Goal: Information Seeking & Learning: Learn about a topic

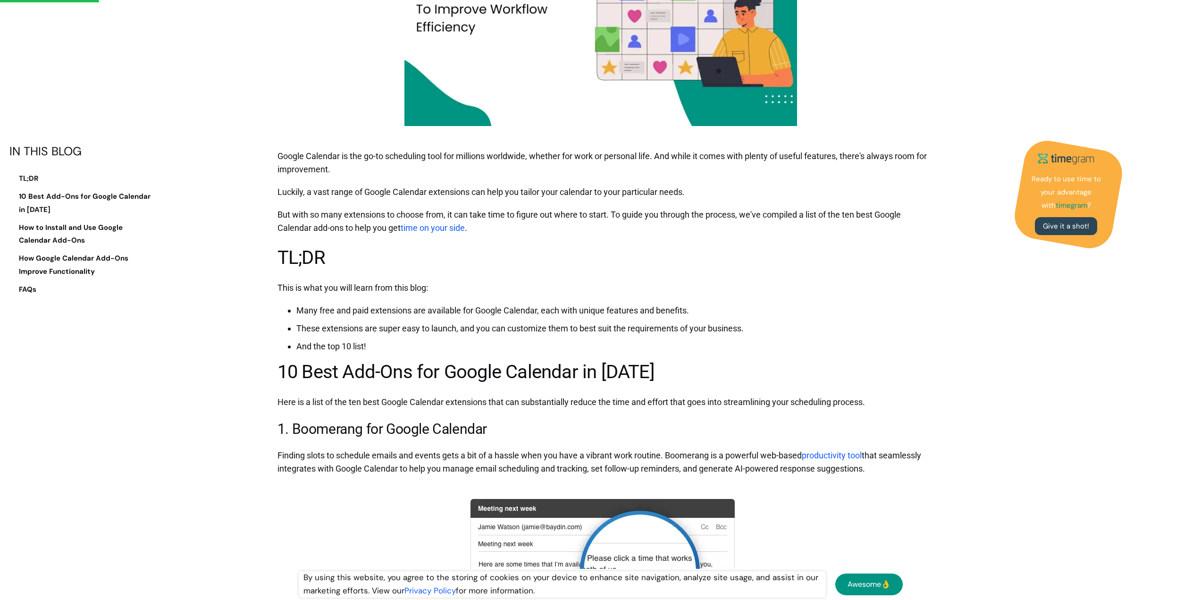
scroll to position [377, 0]
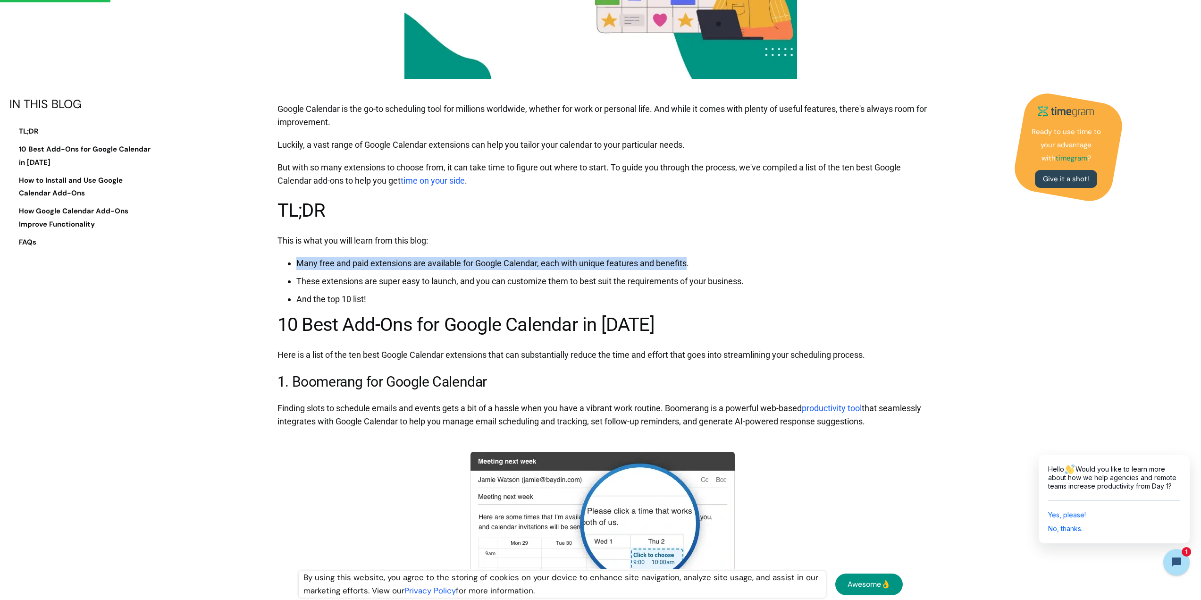
drag, startPoint x: 297, startPoint y: 265, endPoint x: 688, endPoint y: 267, distance: 391.1
click at [688, 267] on li "Many free and paid extensions are available for Google Calendar, each with uniq…" at bounding box center [612, 263] width 632 height 13
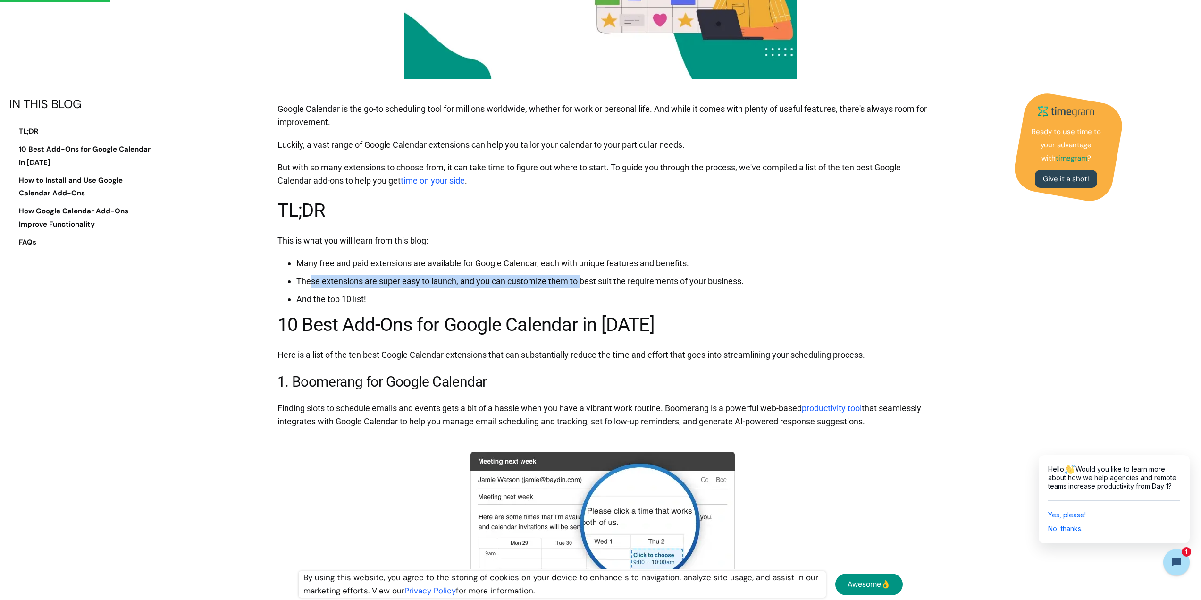
drag, startPoint x: 309, startPoint y: 281, endPoint x: 582, endPoint y: 277, distance: 273.6
click at [582, 277] on li "These extensions are super easy to launch, and you can customize them to best s…" at bounding box center [612, 281] width 632 height 13
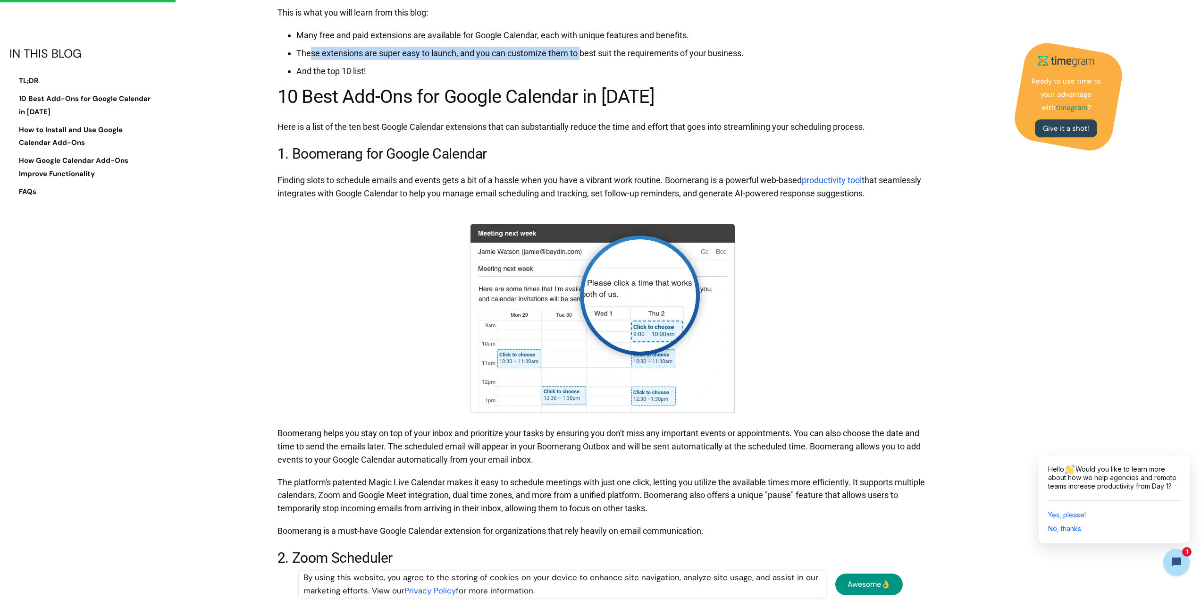
scroll to position [613, 0]
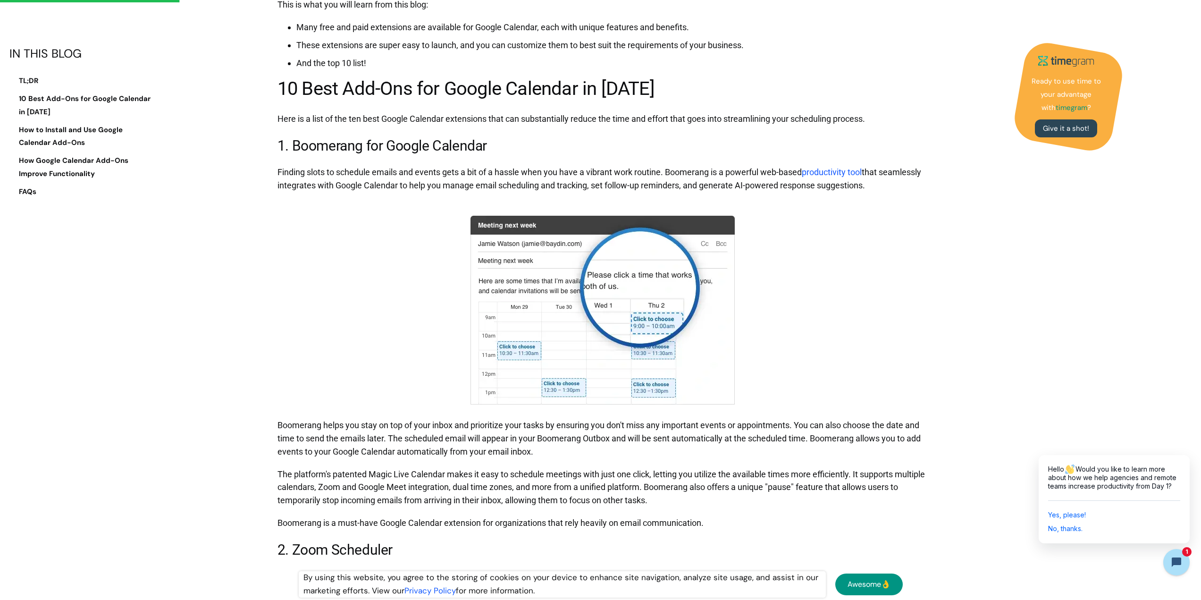
drag, startPoint x: 300, startPoint y: 145, endPoint x: 489, endPoint y: 142, distance: 189.2
click at [489, 142] on h3 "1. Boomerang for Google Calendar" at bounding box center [602, 145] width 651 height 21
click at [427, 163] on p "Finding slots to schedule emails and events gets a bit of a hassle when you hav…" at bounding box center [602, 179] width 651 height 36
drag, startPoint x: 289, startPoint y: 173, endPoint x: 521, endPoint y: 168, distance: 232.6
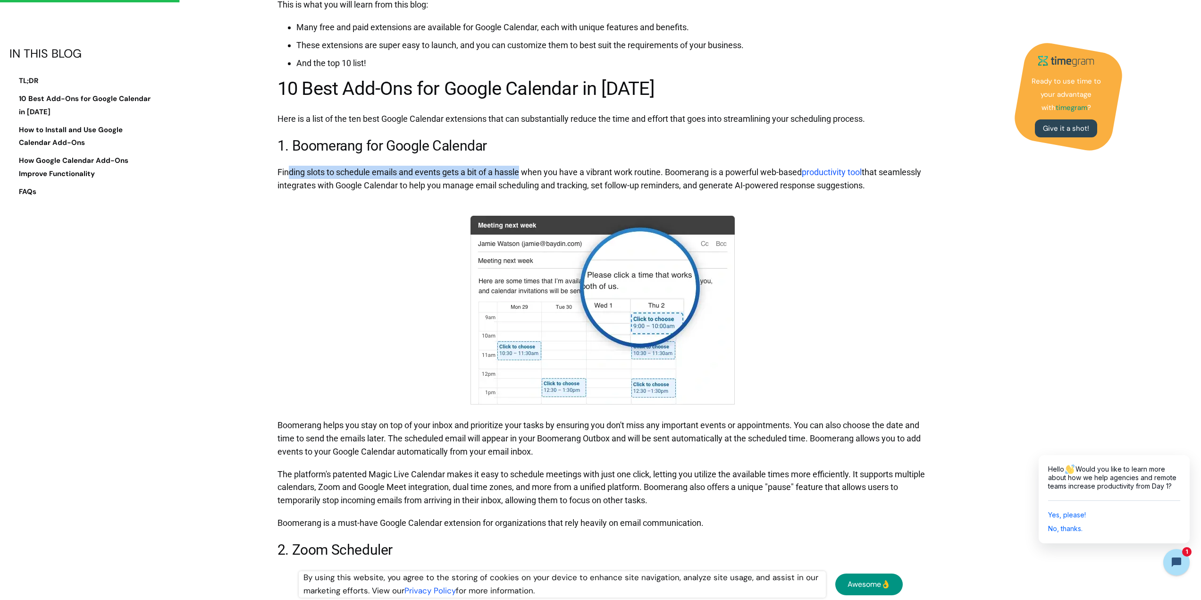
click at [521, 168] on p "Finding slots to schedule emails and events gets a bit of a hassle when you hav…" at bounding box center [602, 179] width 651 height 36
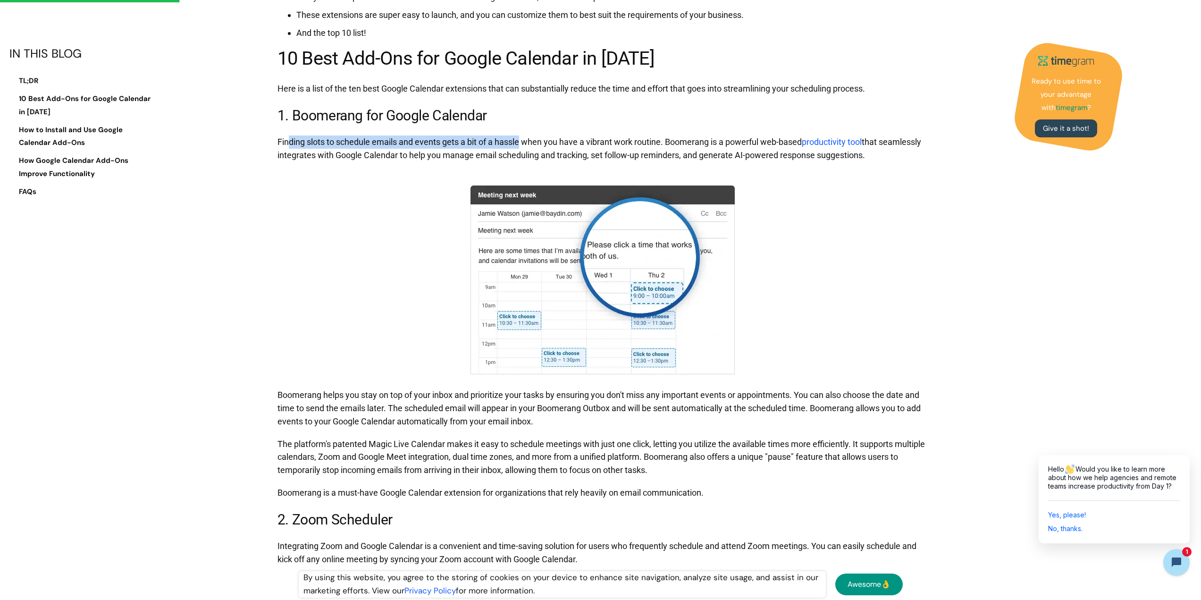
scroll to position [660, 0]
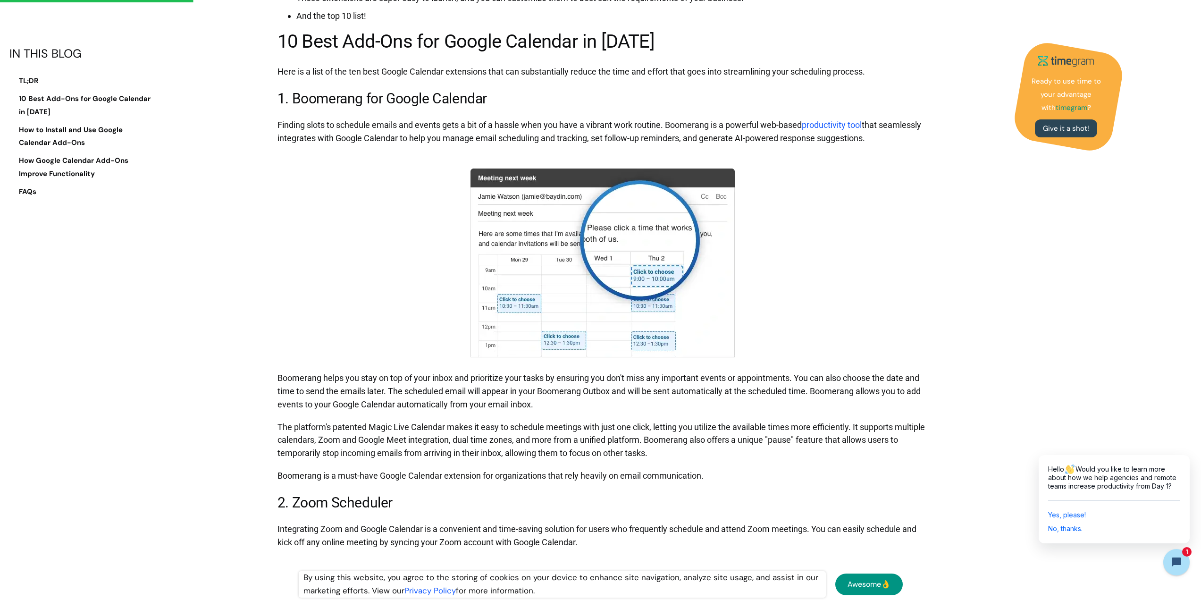
click at [350, 138] on p "Finding slots to schedule emails and events gets a bit of a hassle when you hav…" at bounding box center [602, 132] width 651 height 36
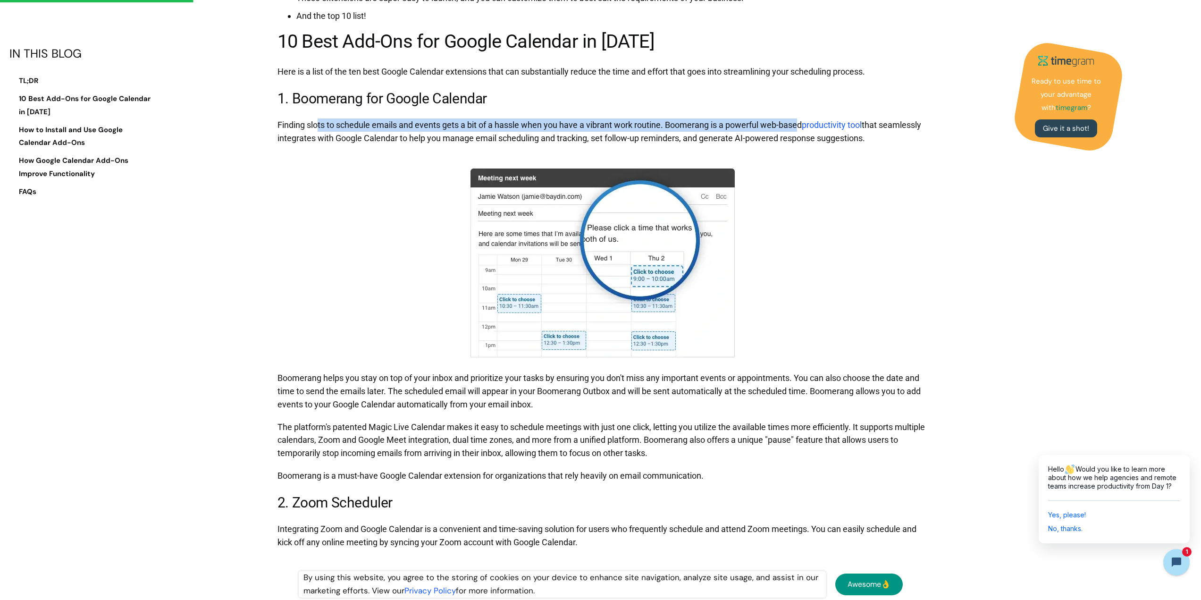
drag, startPoint x: 317, startPoint y: 127, endPoint x: 800, endPoint y: 126, distance: 482.1
click at [800, 126] on p "Finding slots to schedule emails and events gets a bit of a hassle when you hav…" at bounding box center [602, 132] width 651 height 36
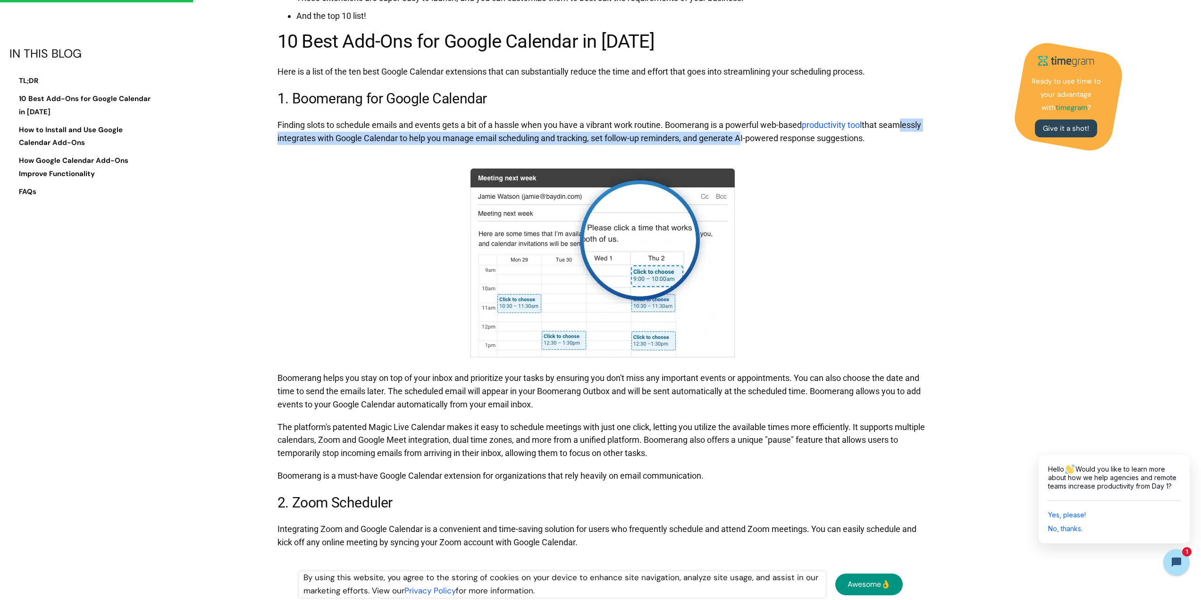
drag, startPoint x: 292, startPoint y: 138, endPoint x: 782, endPoint y: 139, distance: 489.6
click at [782, 139] on p "Finding slots to schedule emails and events gets a bit of a hassle when you hav…" at bounding box center [602, 132] width 651 height 36
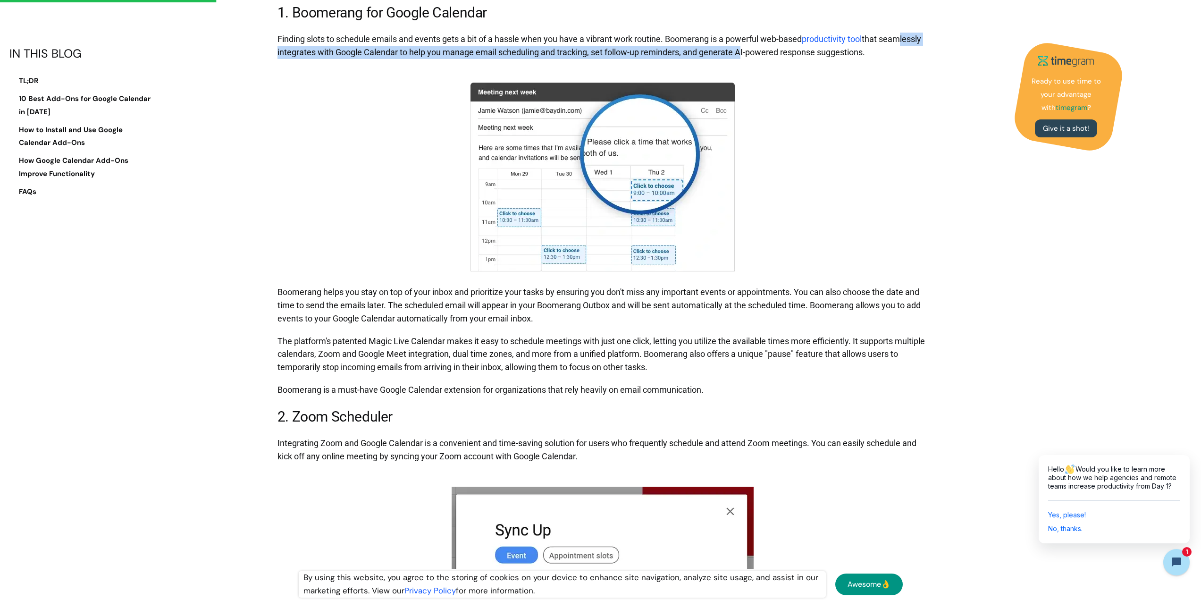
scroll to position [755, 0]
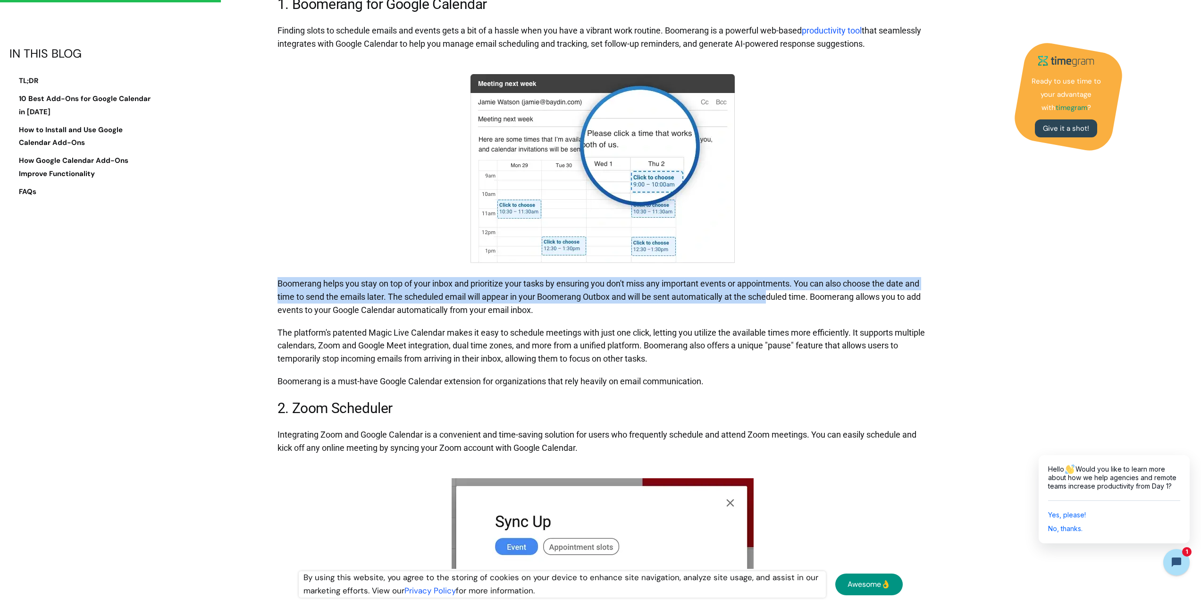
drag, startPoint x: 279, startPoint y: 281, endPoint x: 771, endPoint y: 300, distance: 491.9
click at [771, 300] on p "Boomerang helps you stay on top of your inbox and prioritize your tasks by ensu…" at bounding box center [602, 296] width 651 height 49
click at [485, 301] on p "Boomerang helps you stay on top of your inbox and prioritize your tasks by ensu…" at bounding box center [602, 296] width 651 height 49
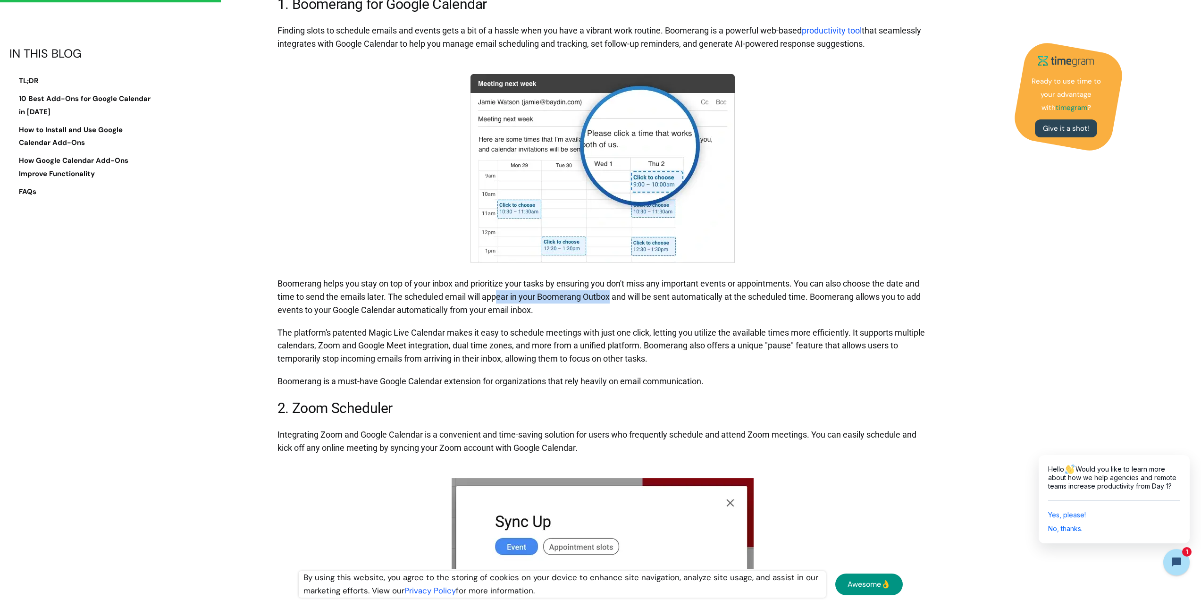
drag, startPoint x: 498, startPoint y: 297, endPoint x: 612, endPoint y: 296, distance: 114.2
click at [612, 296] on p "Boomerang helps you stay on top of your inbox and prioritize your tasks by ensu…" at bounding box center [602, 296] width 651 height 49
click at [483, 300] on p "Boomerang helps you stay on top of your inbox and prioritize your tasks by ensu…" at bounding box center [602, 296] width 651 height 49
drag, startPoint x: 647, startPoint y: 298, endPoint x: 800, endPoint y: 296, distance: 152.9
click at [800, 296] on p "Boomerang helps you stay on top of your inbox and prioritize your tasks by ensu…" at bounding box center [602, 296] width 651 height 49
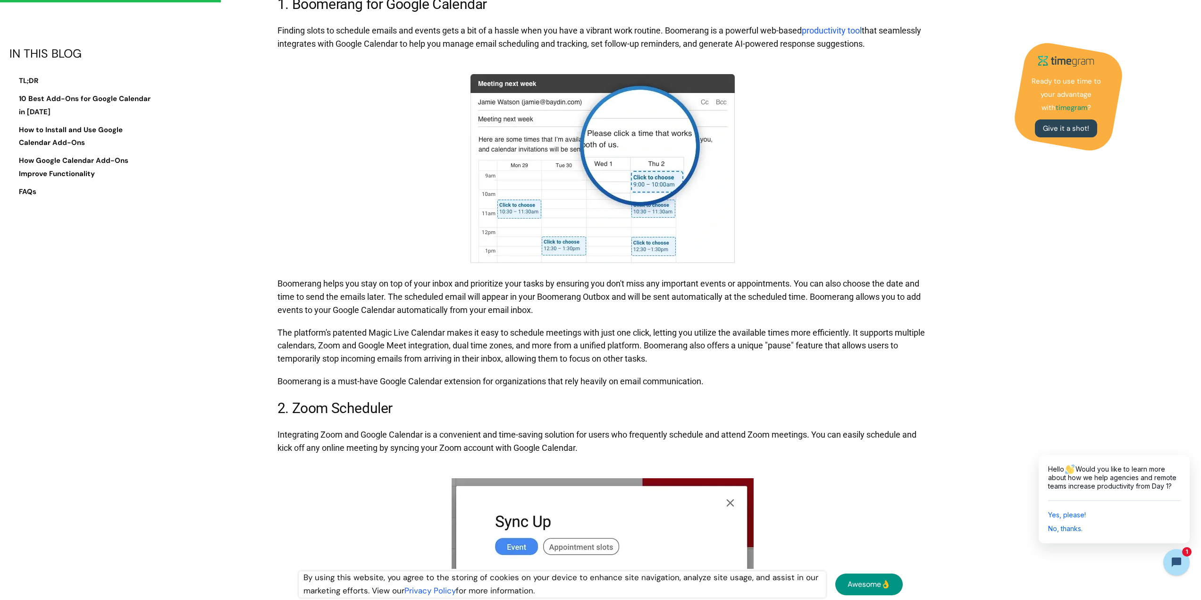
click at [812, 295] on p "Boomerang helps you stay on top of your inbox and prioritize your tasks by ensu…" at bounding box center [602, 296] width 651 height 49
drag, startPoint x: 812, startPoint y: 295, endPoint x: 815, endPoint y: 307, distance: 11.7
click at [815, 307] on p "Boomerang helps you stay on top of your inbox and prioritize your tasks by ensu…" at bounding box center [602, 296] width 651 height 49
click at [424, 310] on p "Boomerang helps you stay on top of your inbox and prioritize your tasks by ensu…" at bounding box center [602, 296] width 651 height 49
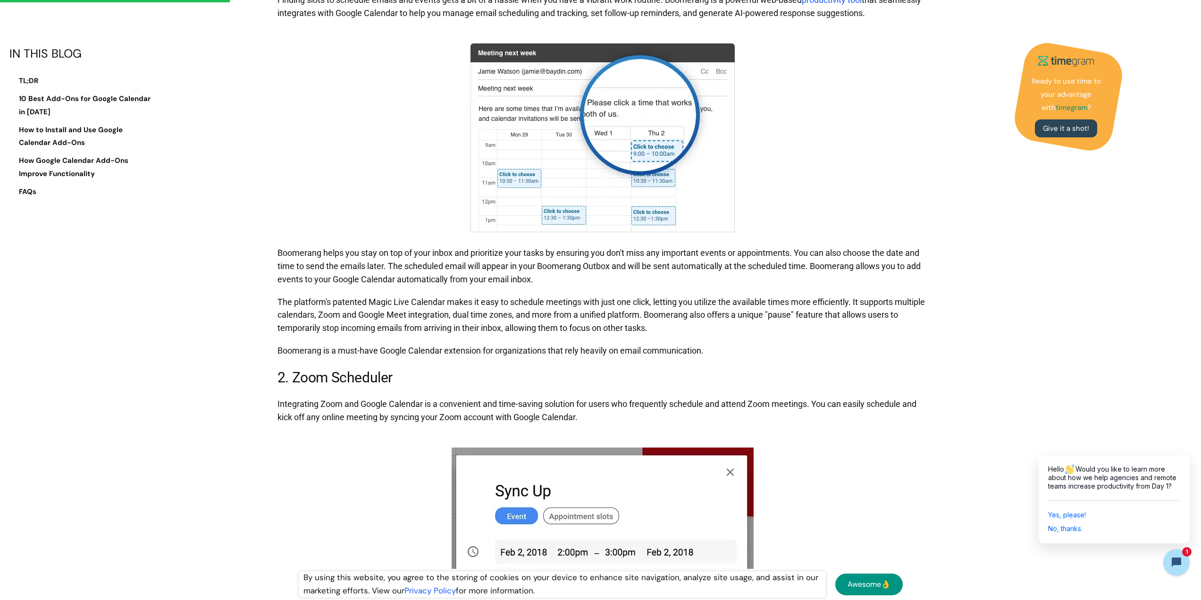
scroll to position [802, 0]
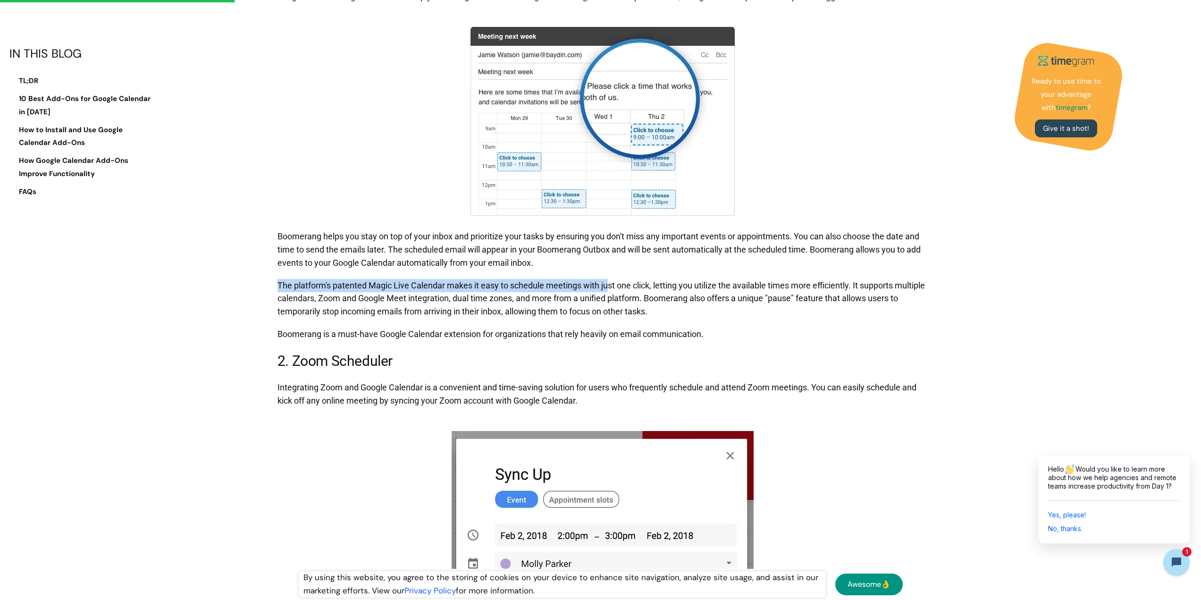
drag, startPoint x: 279, startPoint y: 285, endPoint x: 609, endPoint y: 288, distance: 329.3
click at [608, 288] on p "The platform's patented Magic Live Calendar makes it easy to schedule meetings …" at bounding box center [602, 298] width 651 height 49
drag, startPoint x: 662, startPoint y: 285, endPoint x: 726, endPoint y: 307, distance: 68.3
click at [726, 307] on p "The platform's patented Magic Live Calendar makes it easy to schedule meetings …" at bounding box center [602, 298] width 651 height 49
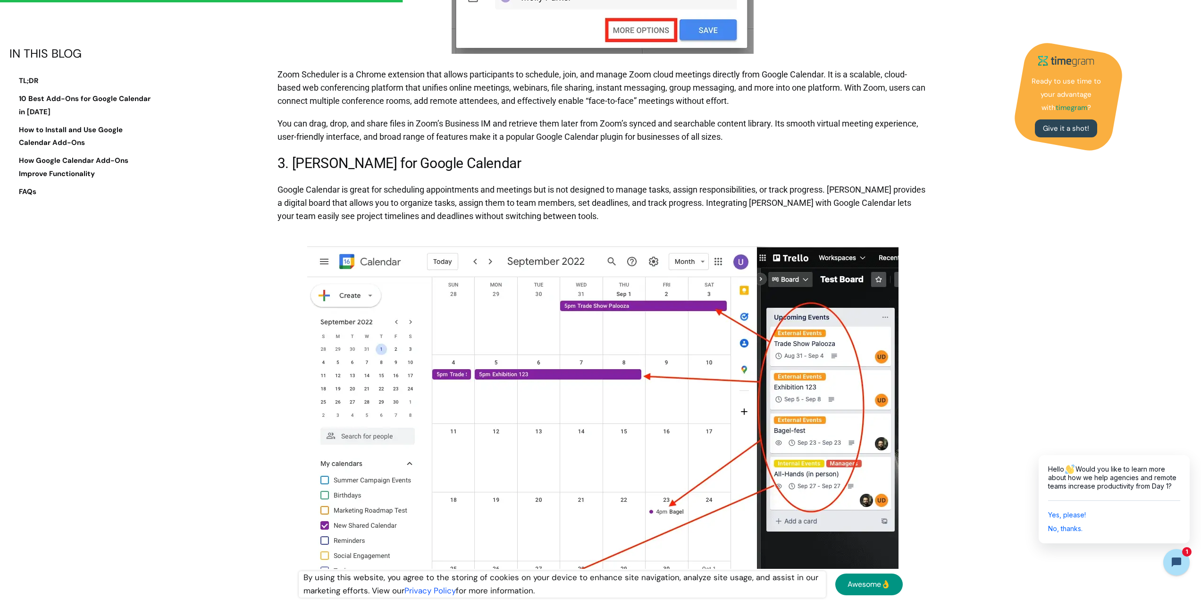
scroll to position [1415, 0]
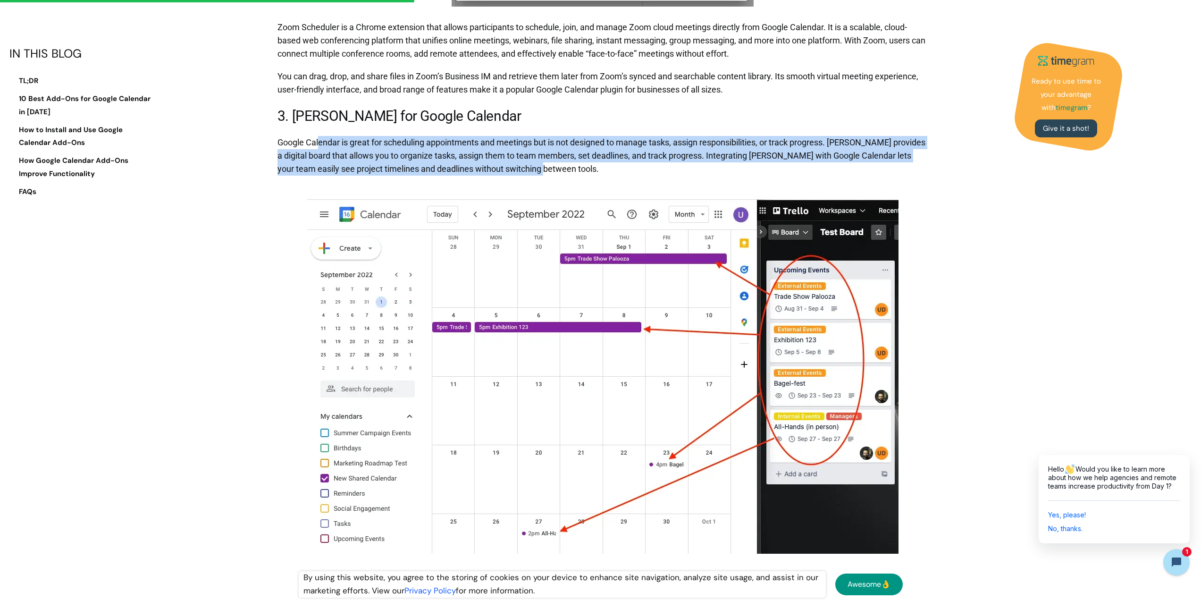
drag, startPoint x: 318, startPoint y: 144, endPoint x: 823, endPoint y: 165, distance: 505.2
click at [823, 165] on p "Google Calendar is great for scheduling appointments and meetings but is not de…" at bounding box center [602, 155] width 651 height 49
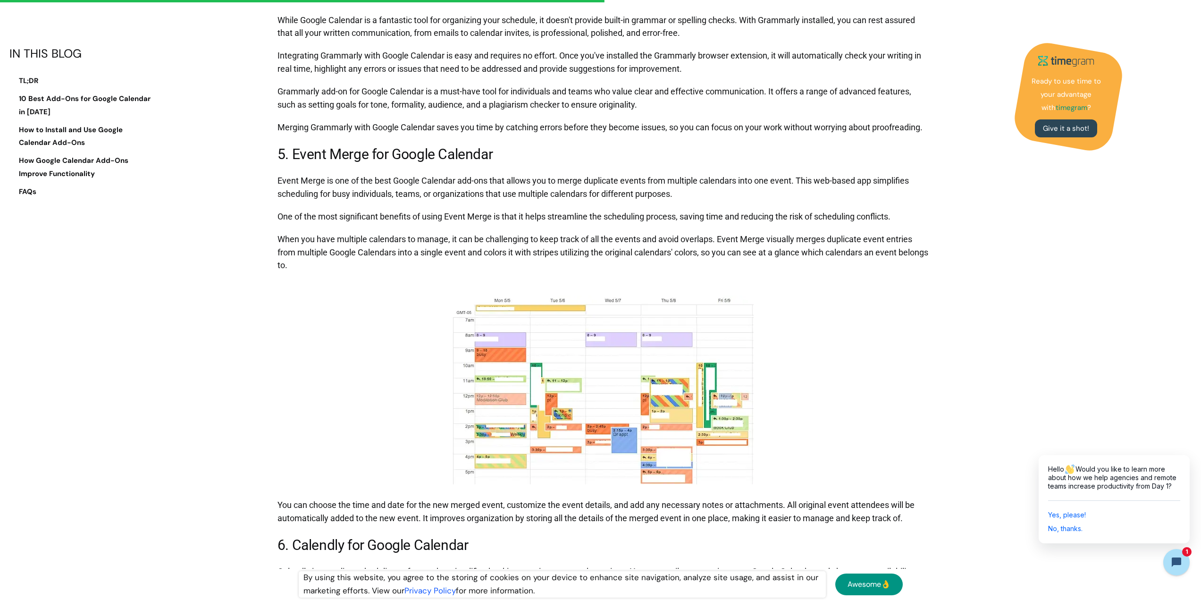
scroll to position [2359, 0]
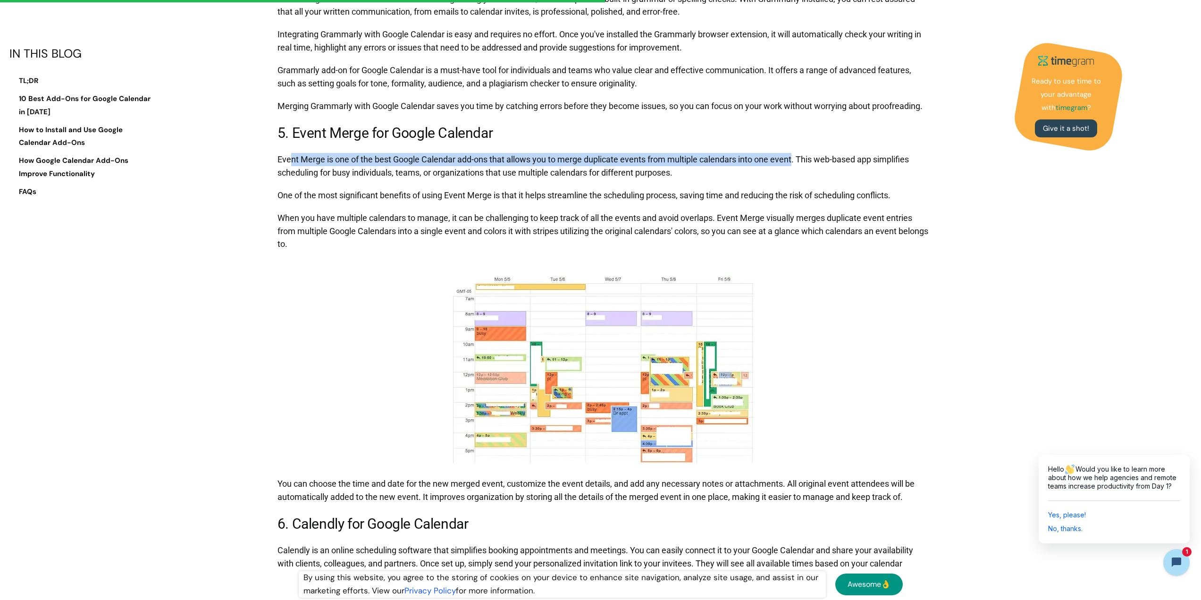
drag, startPoint x: 291, startPoint y: 160, endPoint x: 793, endPoint y: 159, distance: 502.4
click at [793, 159] on p "Event Merge is one of the best Google Calendar add-ons that allows you to merge…" at bounding box center [602, 166] width 651 height 36
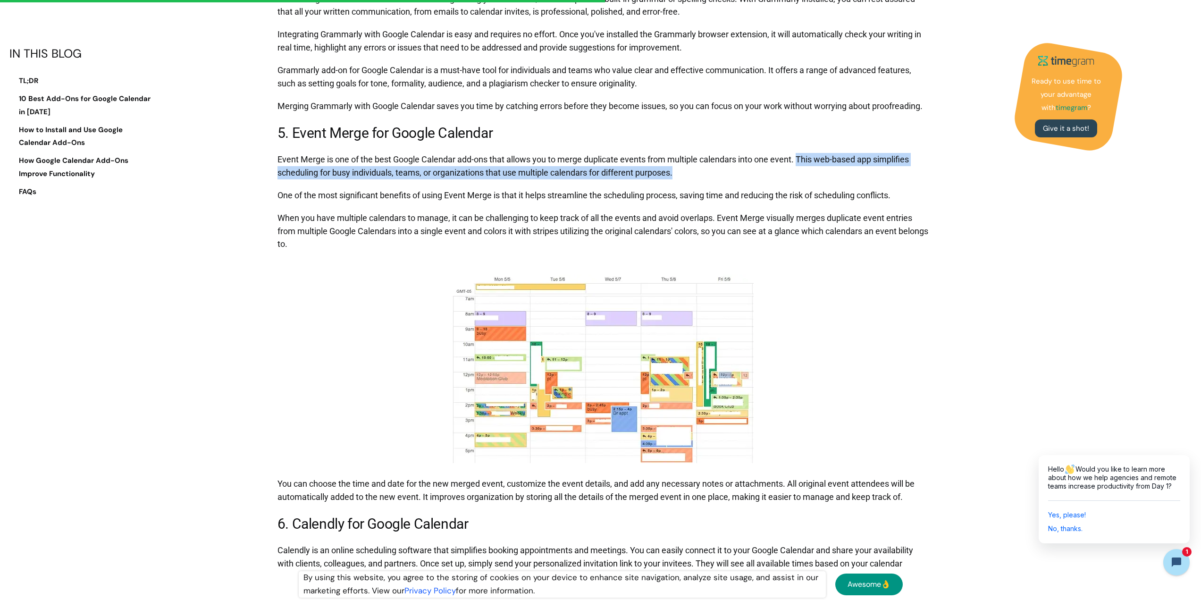
drag, startPoint x: 799, startPoint y: 158, endPoint x: 711, endPoint y: 173, distance: 89.0
click at [711, 173] on p "Event Merge is one of the best Google Calendar add-ons that allows you to merge…" at bounding box center [602, 166] width 651 height 36
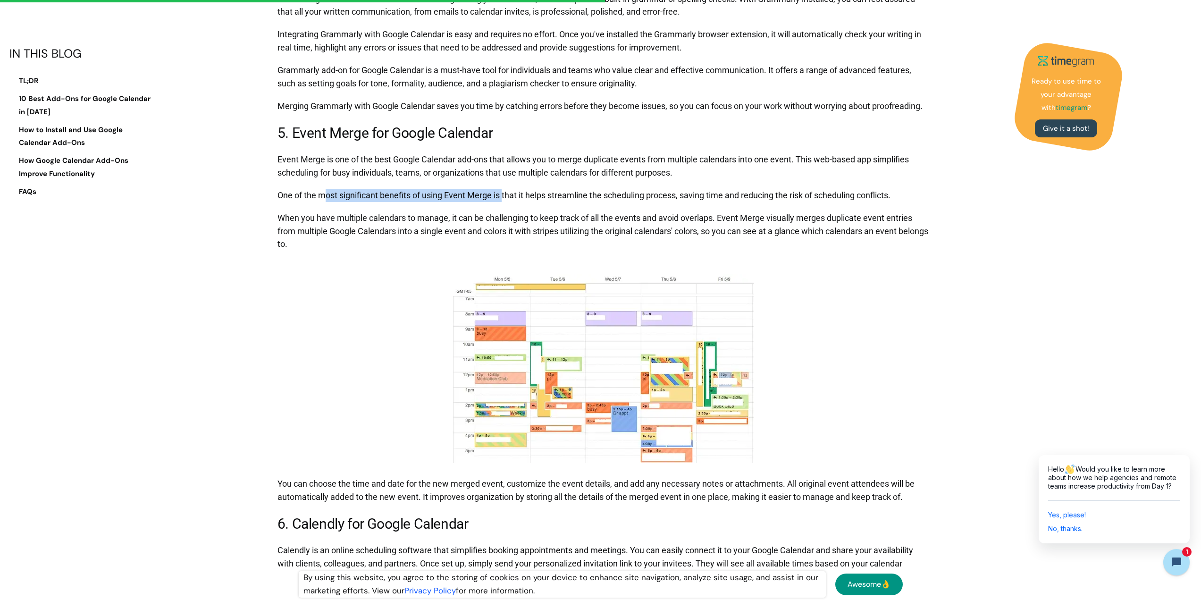
drag, startPoint x: 323, startPoint y: 195, endPoint x: 512, endPoint y: 192, distance: 189.7
click at [512, 192] on p "One of the most significant benefits of using Event Merge is that it helps stre…" at bounding box center [602, 195] width 651 height 23
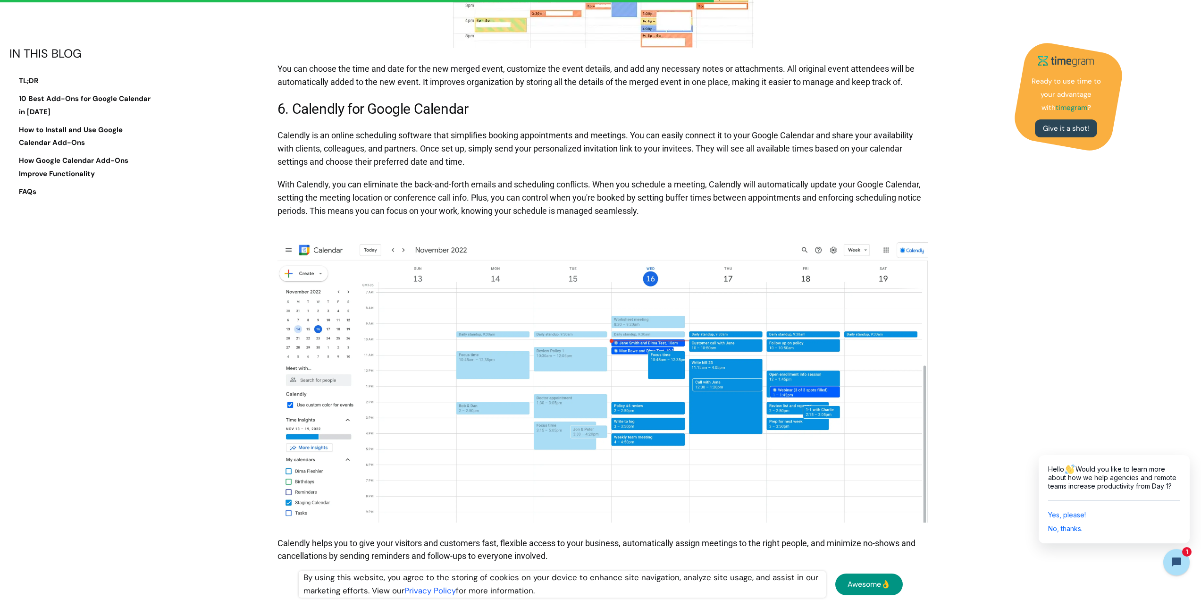
scroll to position [2783, 0]
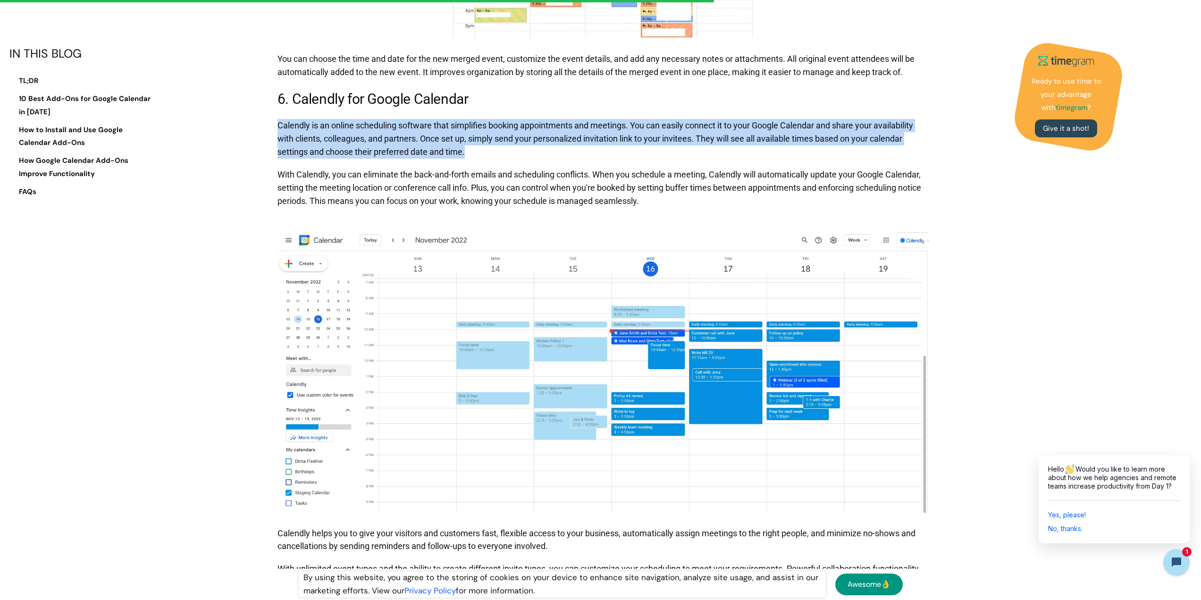
drag, startPoint x: 279, startPoint y: 124, endPoint x: 746, endPoint y: 146, distance: 468.0
click at [746, 146] on p "Calendly is an online scheduling software that simplifies booking appointments …" at bounding box center [602, 138] width 651 height 49
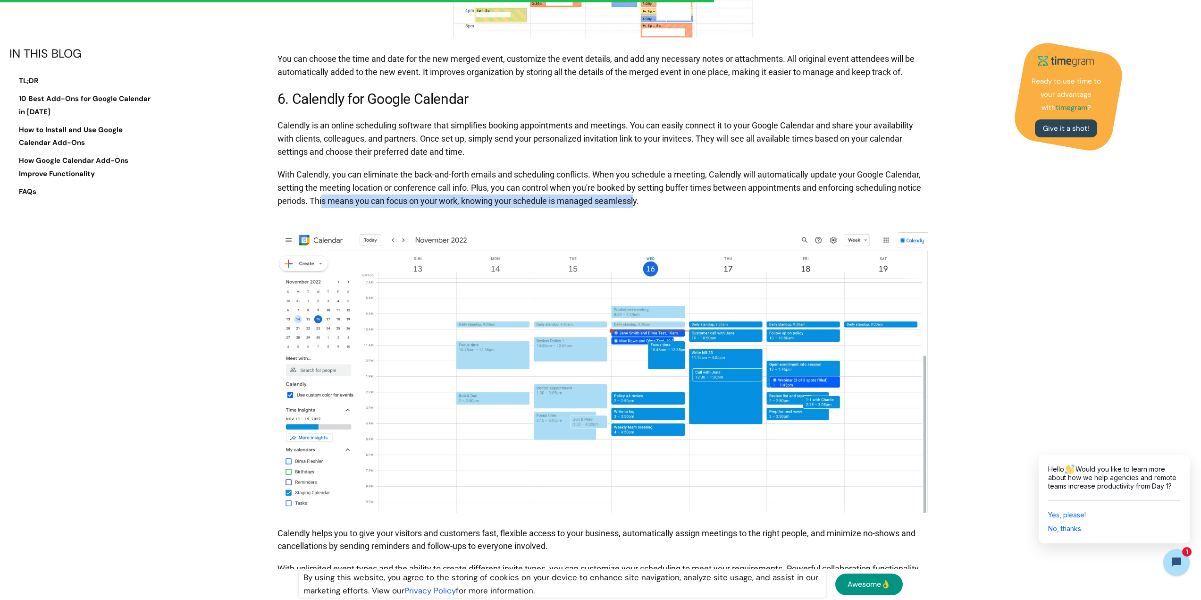
drag, startPoint x: 321, startPoint y: 198, endPoint x: 635, endPoint y: 201, distance: 314.2
click at [635, 201] on p "With Calendly, you can eliminate the back-and-forth emails and scheduling confl…" at bounding box center [602, 187] width 651 height 49
click at [531, 200] on p "With Calendly, you can eliminate the back-and-forth emails and scheduling confl…" at bounding box center [602, 187] width 651 height 49
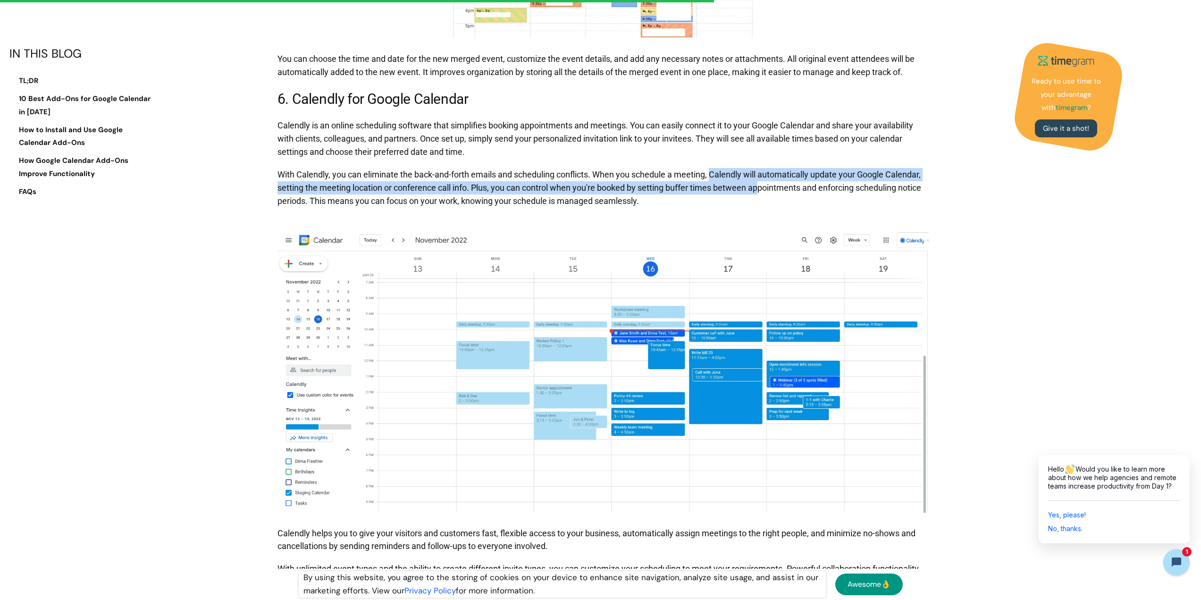
drag, startPoint x: 712, startPoint y: 173, endPoint x: 759, endPoint y: 185, distance: 48.4
click at [759, 185] on p "With Calendly, you can eliminate the back-and-forth emails and scheduling confl…" at bounding box center [602, 187] width 651 height 49
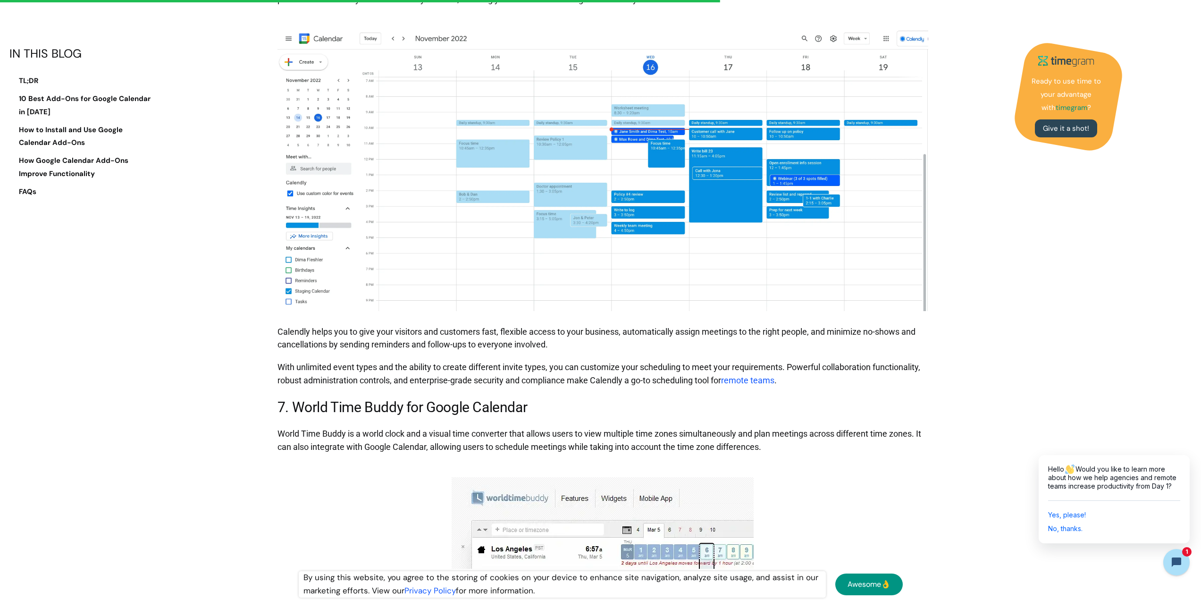
scroll to position [3019, 0]
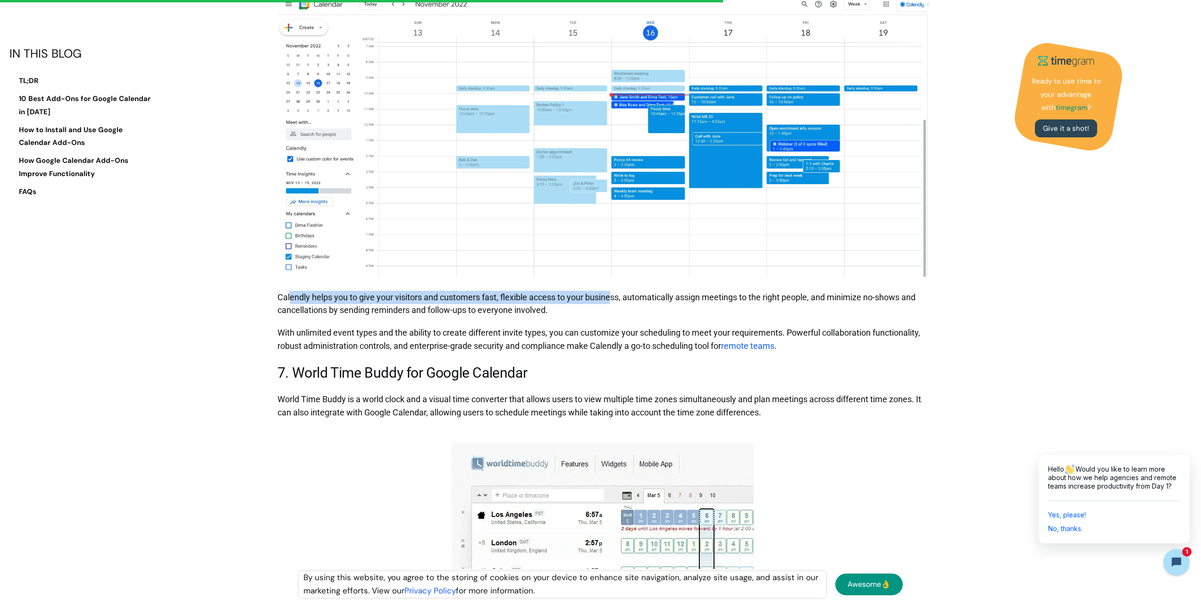
drag, startPoint x: 291, startPoint y: 295, endPoint x: 614, endPoint y: 299, distance: 322.7
click at [614, 299] on p "Calendly helps you to give your visitors and customers fast, flexible access to…" at bounding box center [602, 304] width 651 height 36
click at [625, 295] on p "Calendly helps you to give your visitors and customers fast, flexible access to…" at bounding box center [602, 304] width 651 height 36
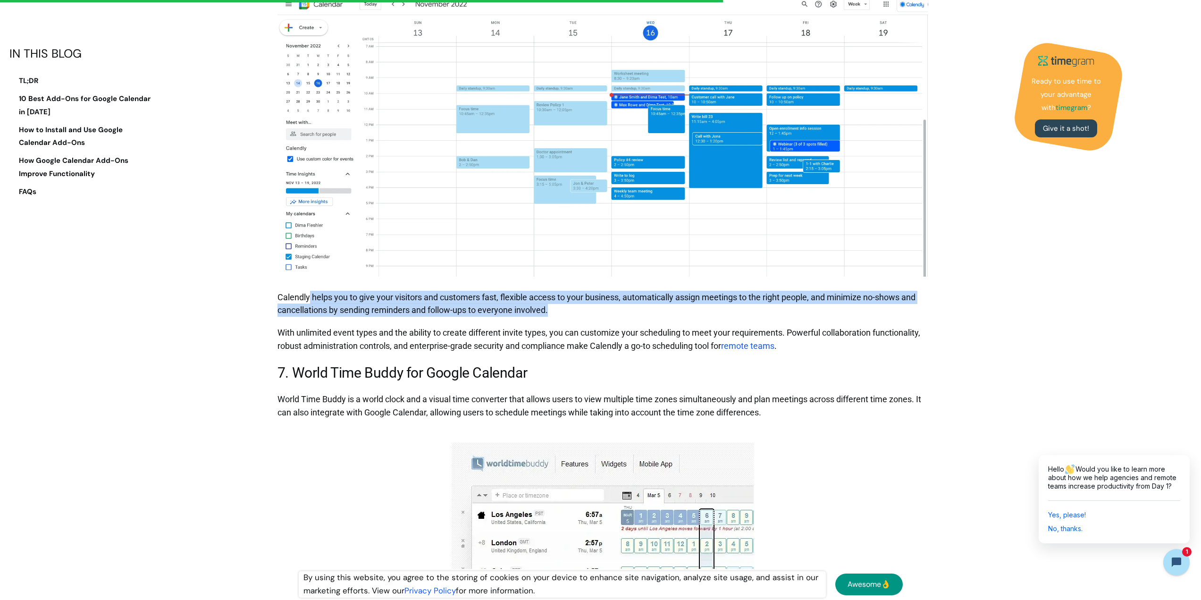
drag, startPoint x: 309, startPoint y: 295, endPoint x: 759, endPoint y: 304, distance: 449.6
click at [759, 304] on p "Calendly helps you to give your visitors and customers fast, flexible access to…" at bounding box center [602, 304] width 651 height 36
click at [618, 319] on p "Calendly helps you to give your visitors and customers fast, flexible access to…" at bounding box center [602, 304] width 651 height 36
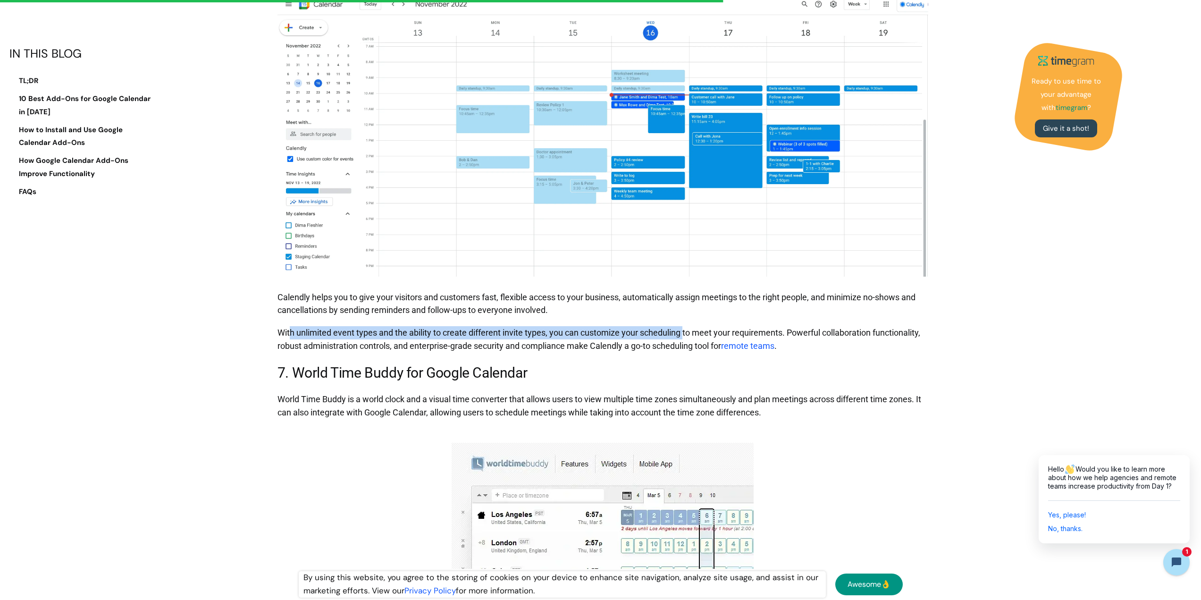
drag, startPoint x: 290, startPoint y: 330, endPoint x: 686, endPoint y: 326, distance: 395.8
click at [686, 326] on p "With unlimited event types and the ability to create different invite types, yo…" at bounding box center [602, 339] width 651 height 36
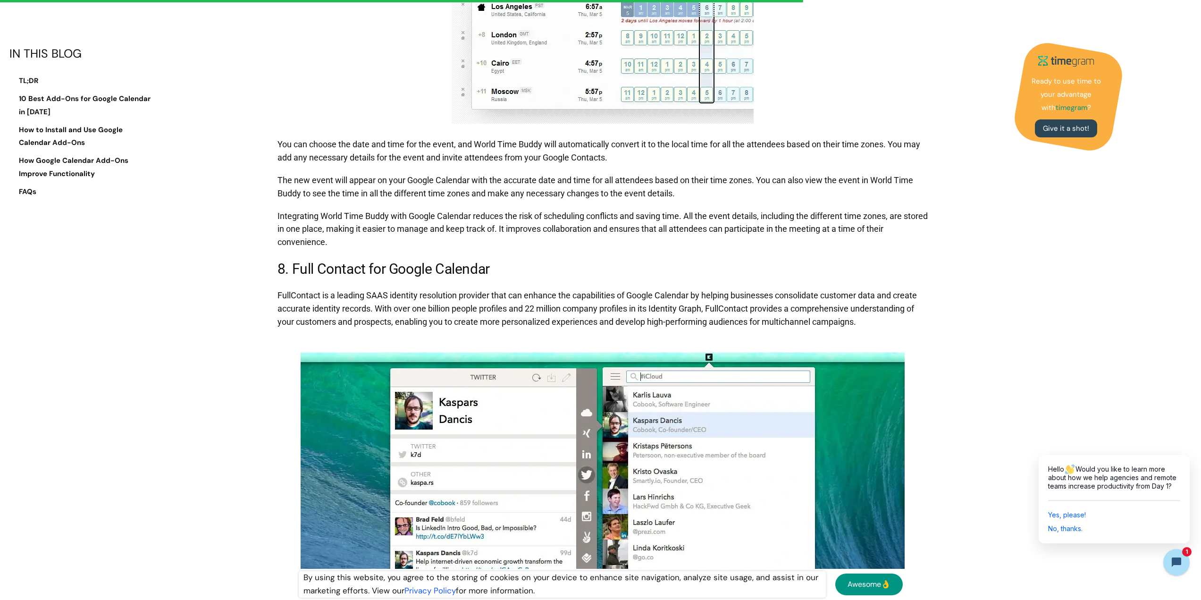
scroll to position [3585, 0]
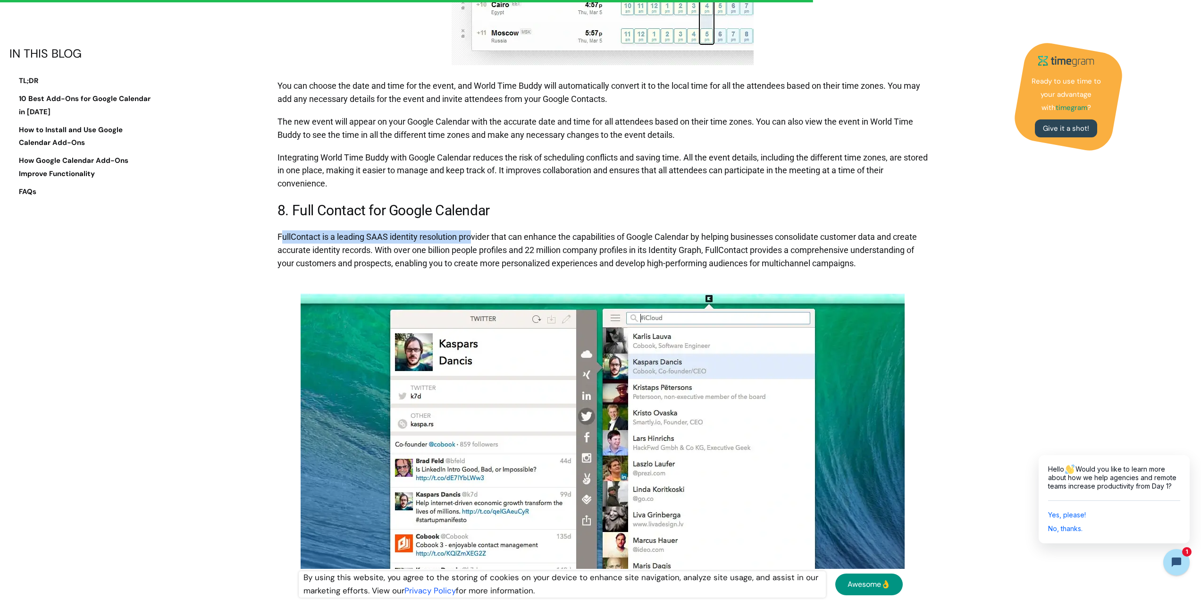
drag, startPoint x: 282, startPoint y: 234, endPoint x: 474, endPoint y: 237, distance: 192.0
click at [474, 237] on p "FullContact is a leading SAAS identity resolution provider that can enhance the…" at bounding box center [602, 249] width 651 height 49
click at [428, 239] on p "FullContact is a leading SAAS identity resolution provider that can enhance the…" at bounding box center [602, 249] width 651 height 49
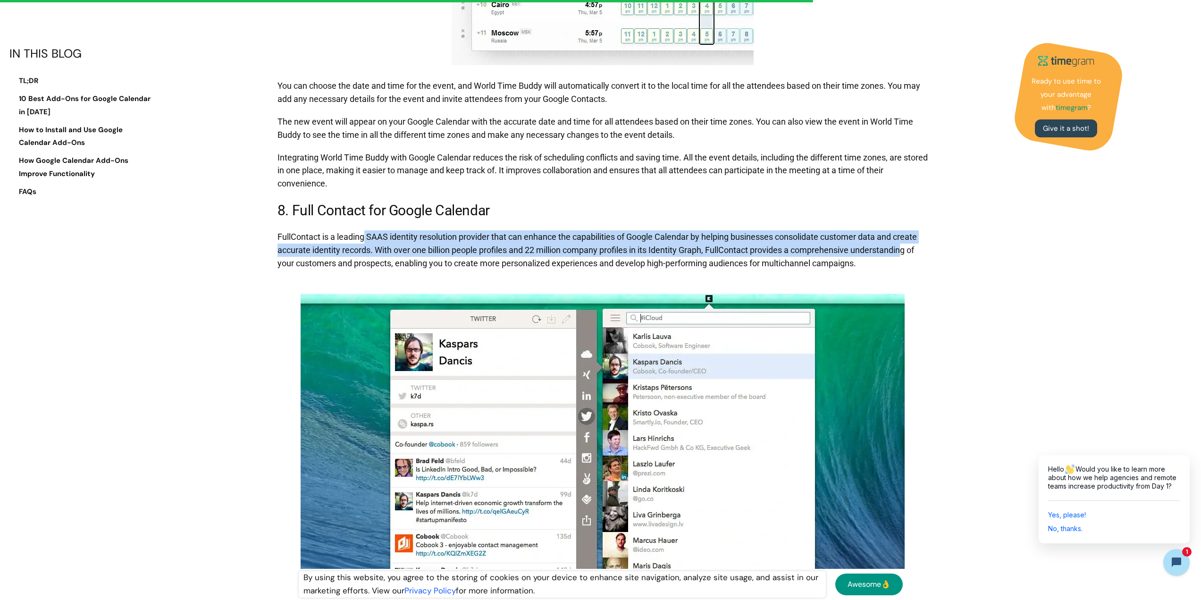
drag, startPoint x: 365, startPoint y: 236, endPoint x: 906, endPoint y: 246, distance: 541.2
click at [906, 246] on p "FullContact is a leading SAAS identity resolution provider that can enhance the…" at bounding box center [602, 249] width 651 height 49
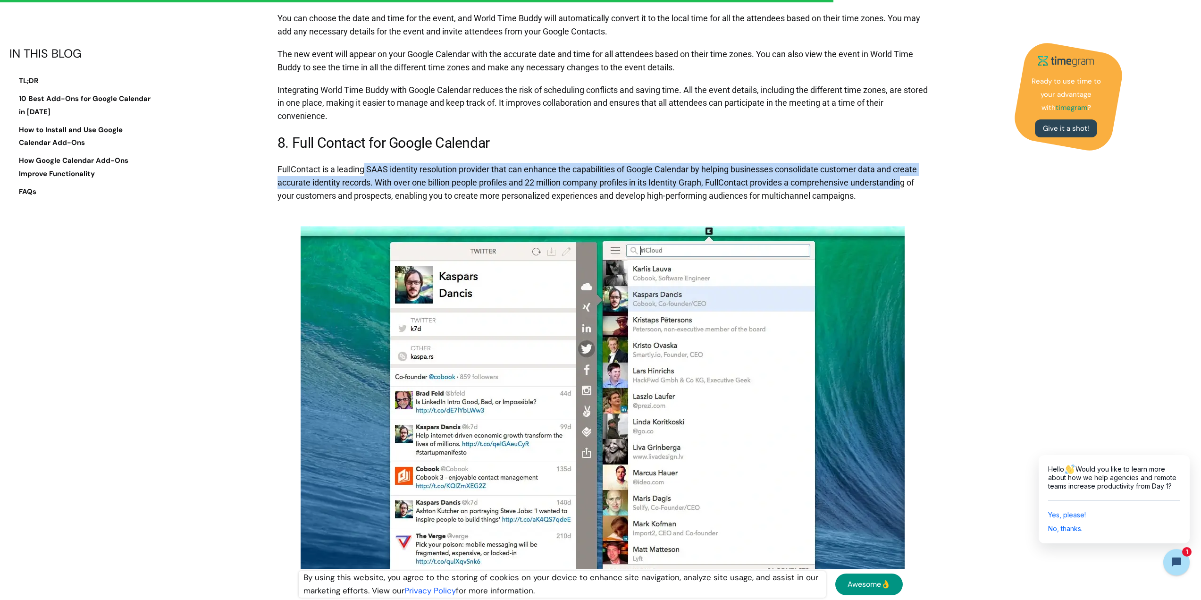
scroll to position [3679, 0]
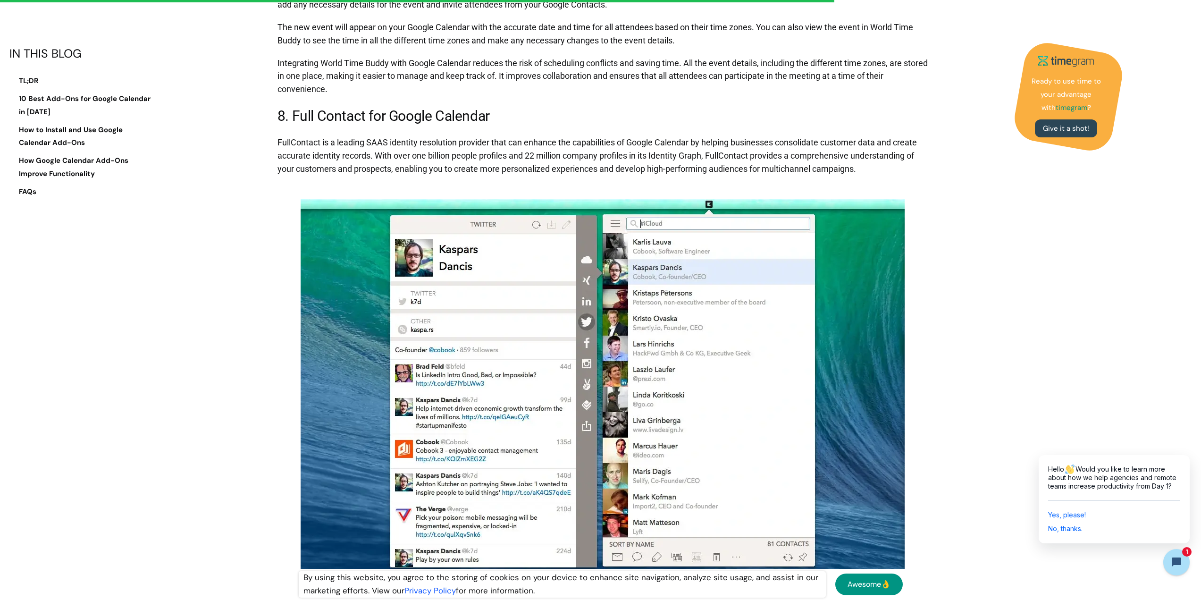
click at [444, 167] on p "FullContact is a leading SAAS identity resolution provider that can enhance the…" at bounding box center [602, 155] width 651 height 49
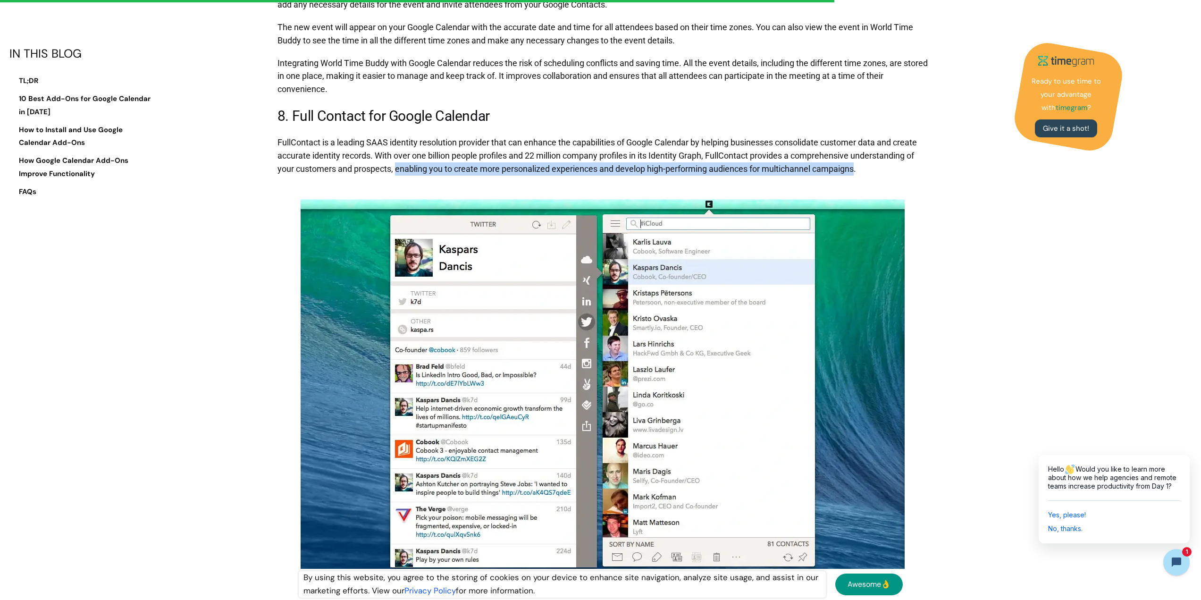
drag, startPoint x: 397, startPoint y: 169, endPoint x: 857, endPoint y: 169, distance: 459.5
click at [857, 169] on p "FullContact is a leading SAAS identity resolution provider that can enhance the…" at bounding box center [602, 155] width 651 height 49
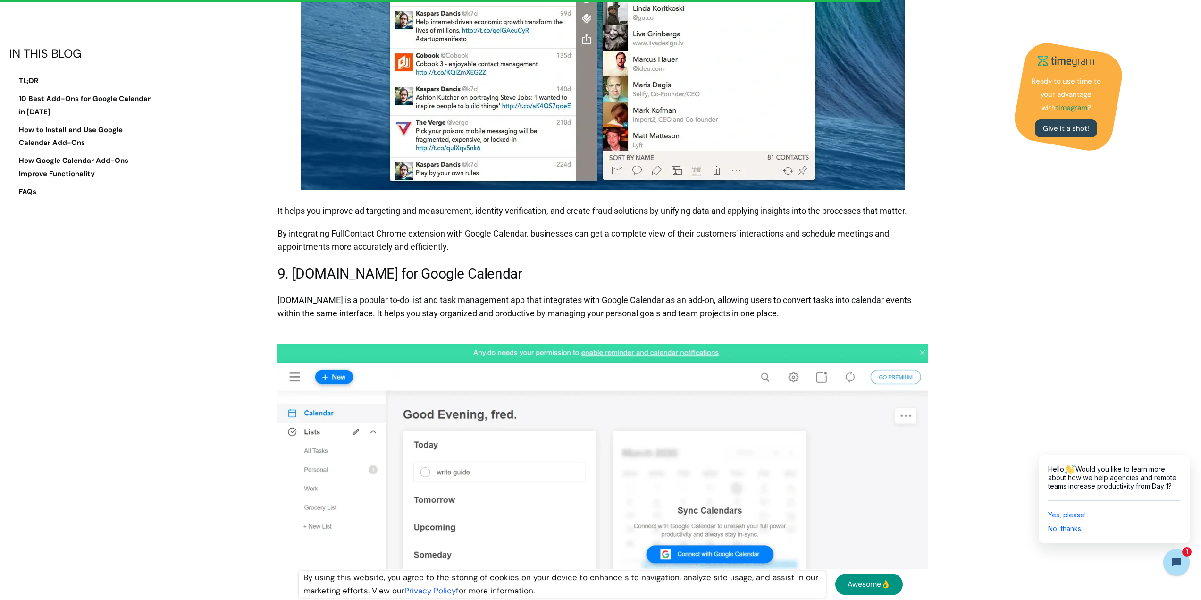
scroll to position [4151, 0]
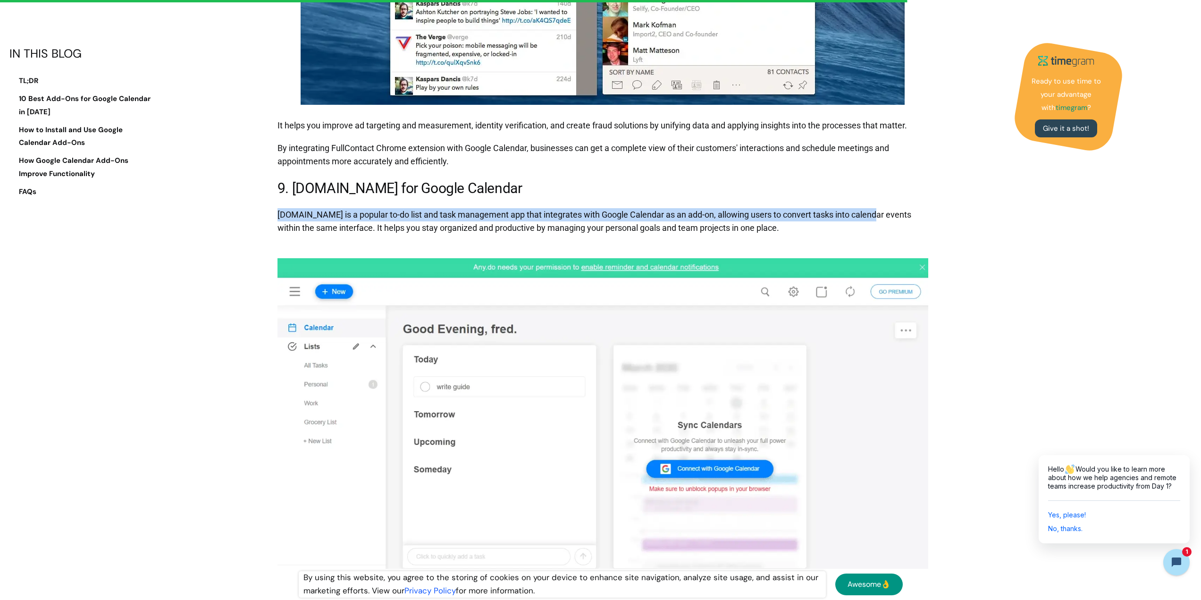
drag, startPoint x: 277, startPoint y: 215, endPoint x: 870, endPoint y: 213, distance: 592.5
click at [870, 213] on p "[DOMAIN_NAME] is a popular to-do list and task management app that integrates w…" at bounding box center [602, 221] width 651 height 36
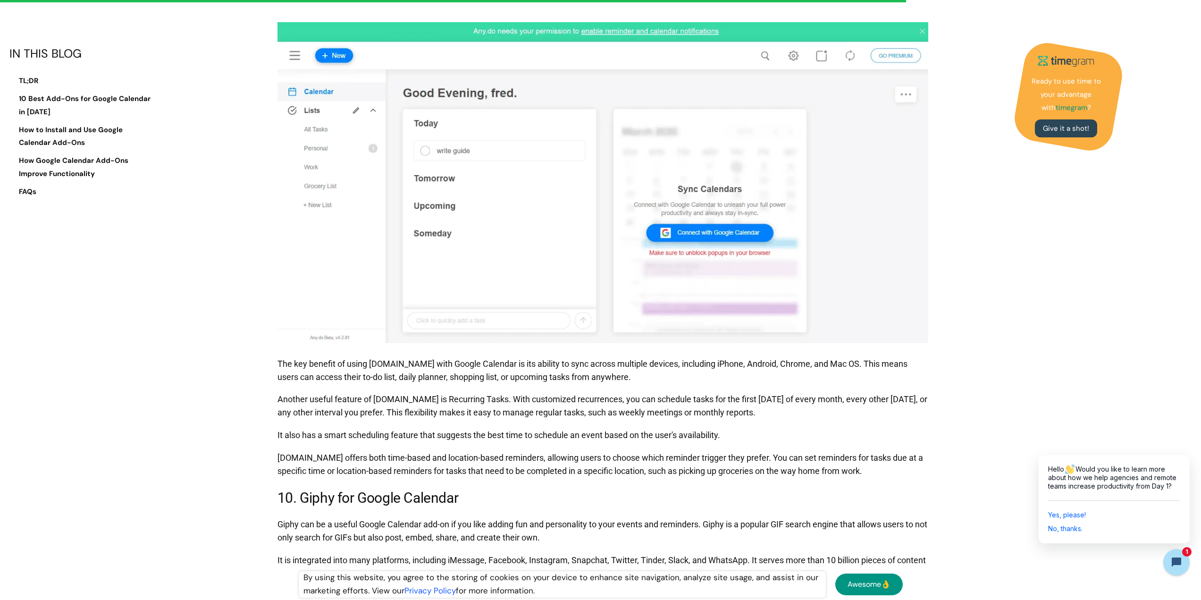
scroll to position [4529, 0]
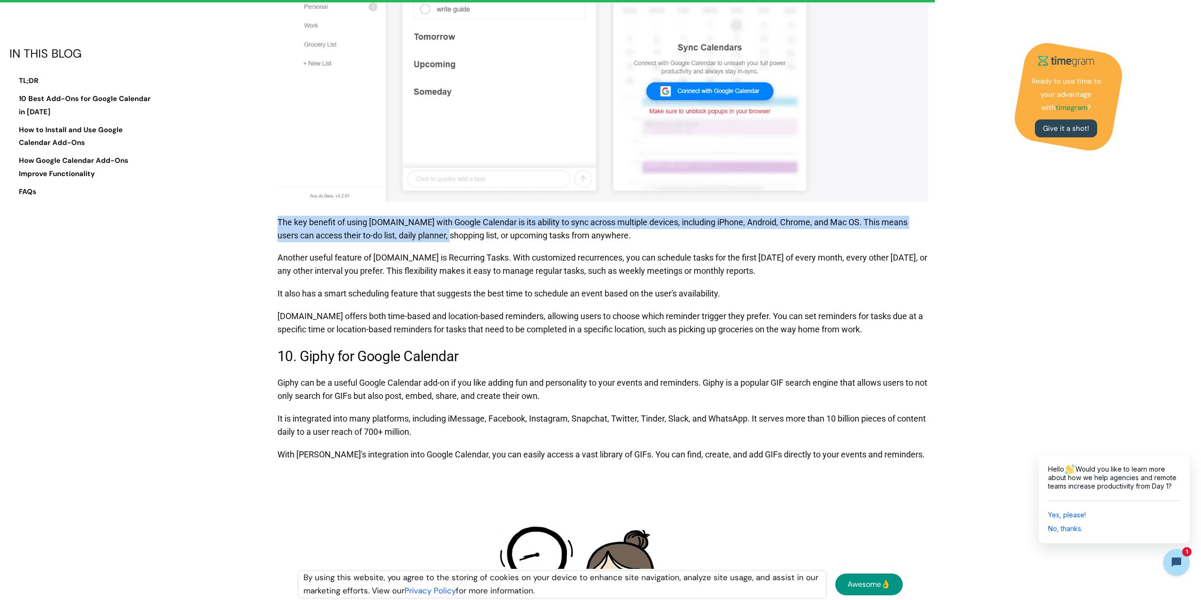
drag, startPoint x: 279, startPoint y: 221, endPoint x: 445, endPoint y: 229, distance: 166.2
click at [445, 229] on p "The key benefit of using [DOMAIN_NAME] with Google Calendar is its ability to s…" at bounding box center [602, 229] width 651 height 36
click at [367, 244] on p "The key benefit of using [DOMAIN_NAME] with Google Calendar is its ability to s…" at bounding box center [602, 229] width 651 height 36
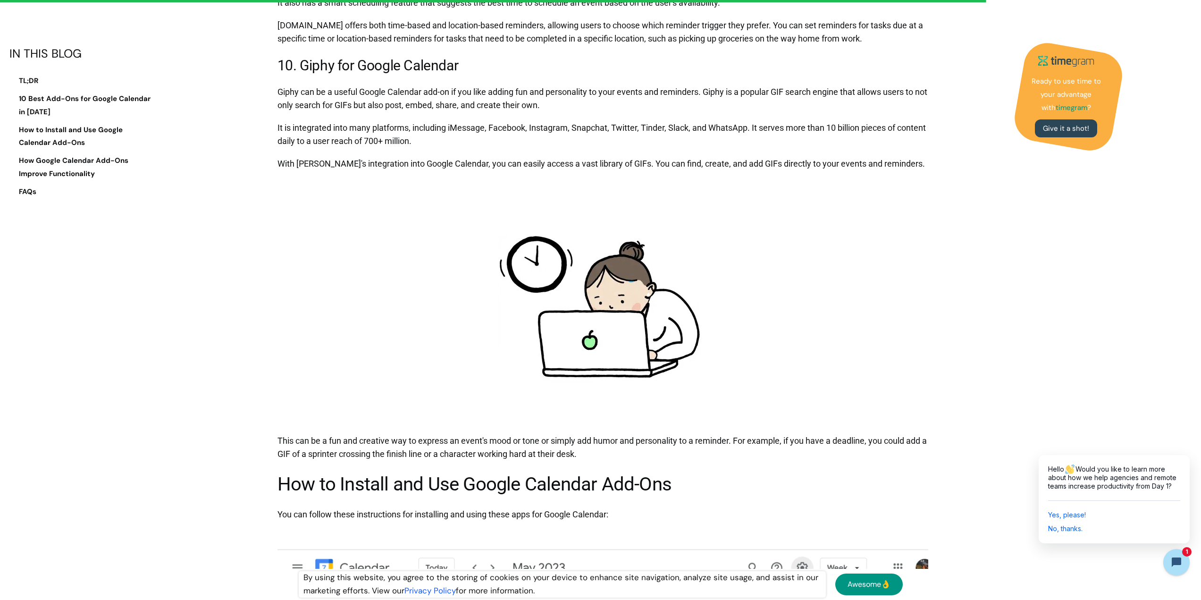
scroll to position [4764, 0]
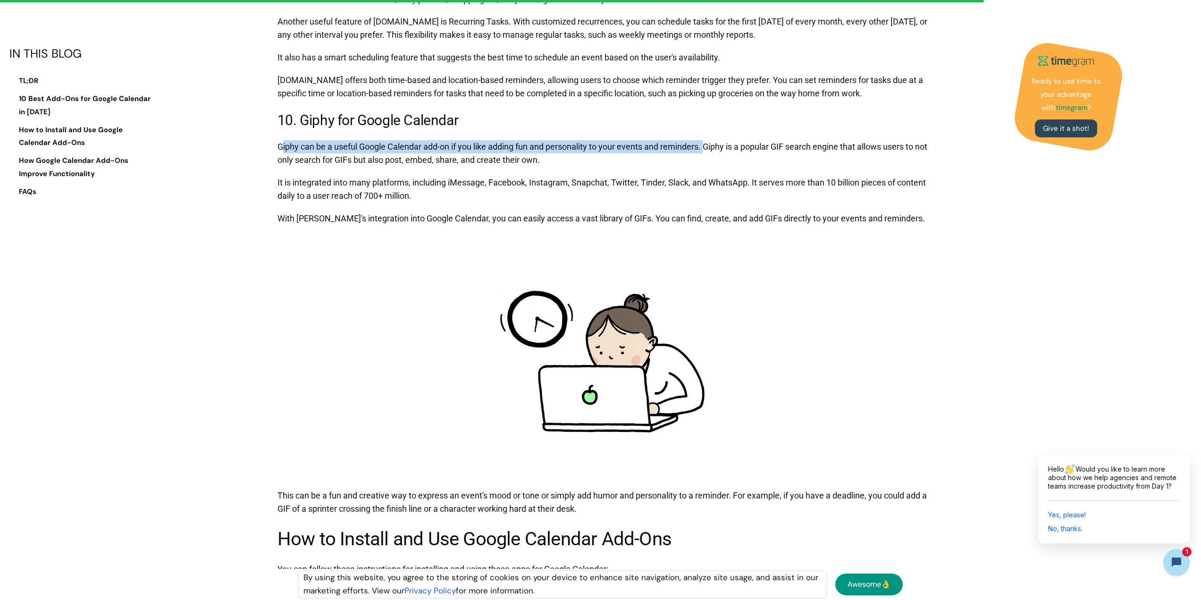
drag, startPoint x: 284, startPoint y: 143, endPoint x: 708, endPoint y: 150, distance: 424.6
click at [708, 150] on p "Giphy can be a useful Google Calendar add-on if you like adding fun and persona…" at bounding box center [602, 153] width 651 height 36
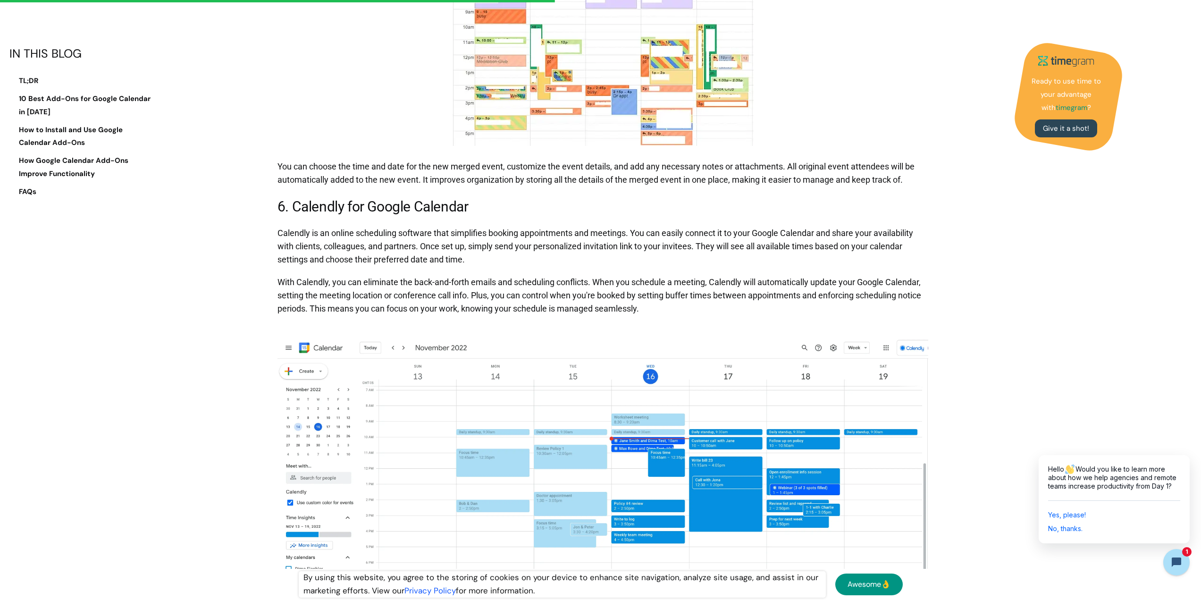
scroll to position [2689, 0]
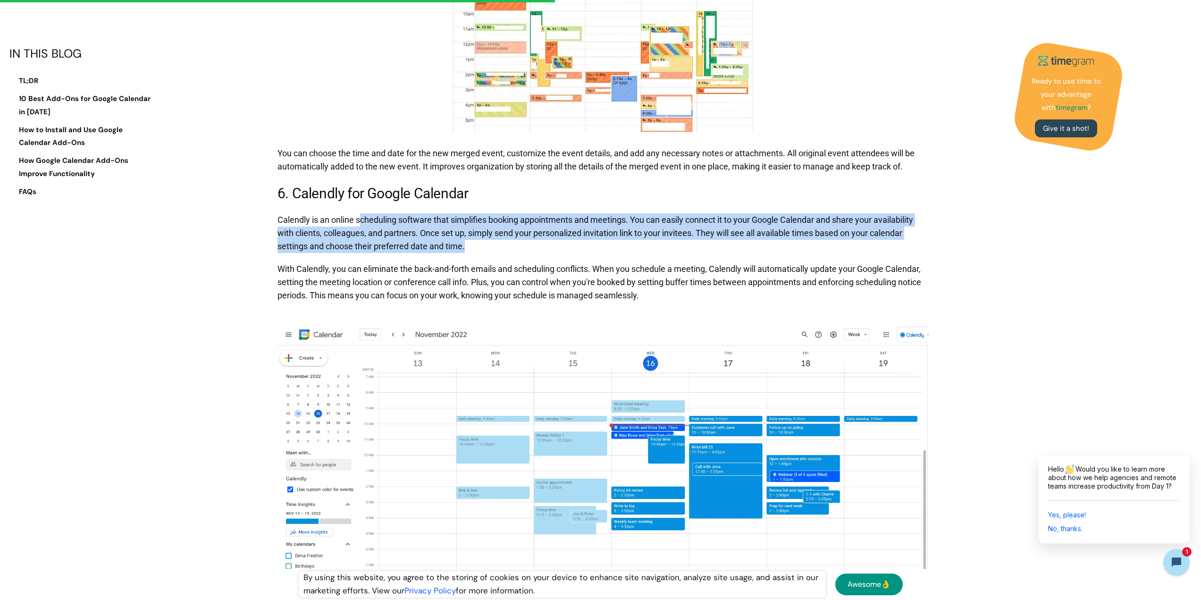
drag, startPoint x: 362, startPoint y: 219, endPoint x: 692, endPoint y: 245, distance: 330.7
click at [692, 245] on p "Calendly is an online scheduling software that simplifies booking appointments …" at bounding box center [602, 232] width 651 height 49
click at [517, 250] on p "Calendly is an online scheduling software that simplifies booking appointments …" at bounding box center [602, 232] width 651 height 49
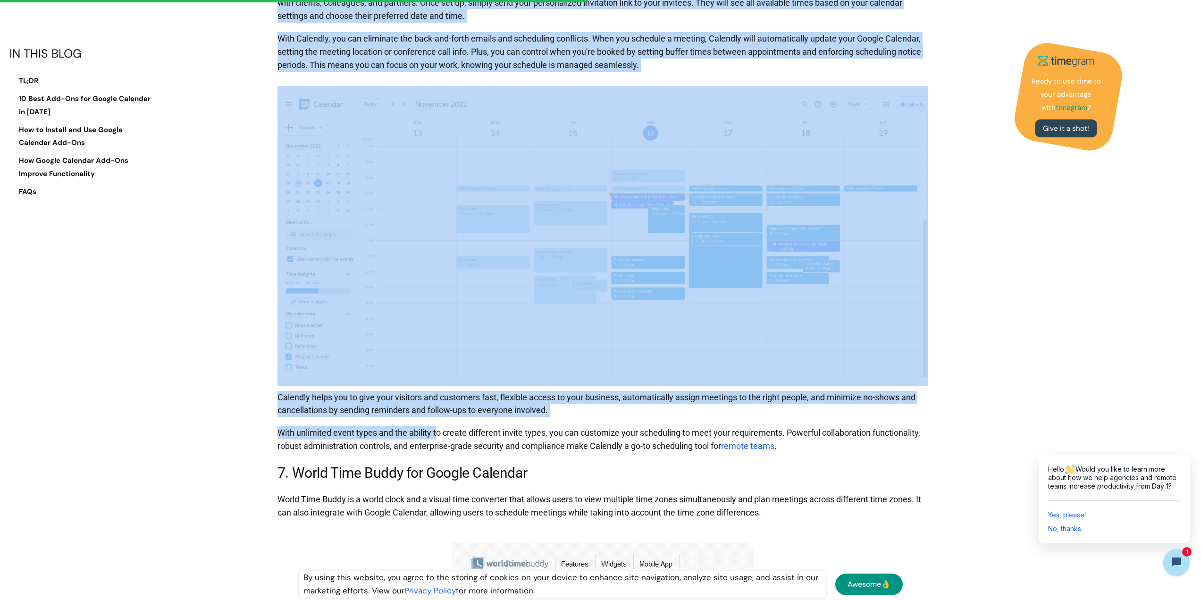
scroll to position [2925, 0]
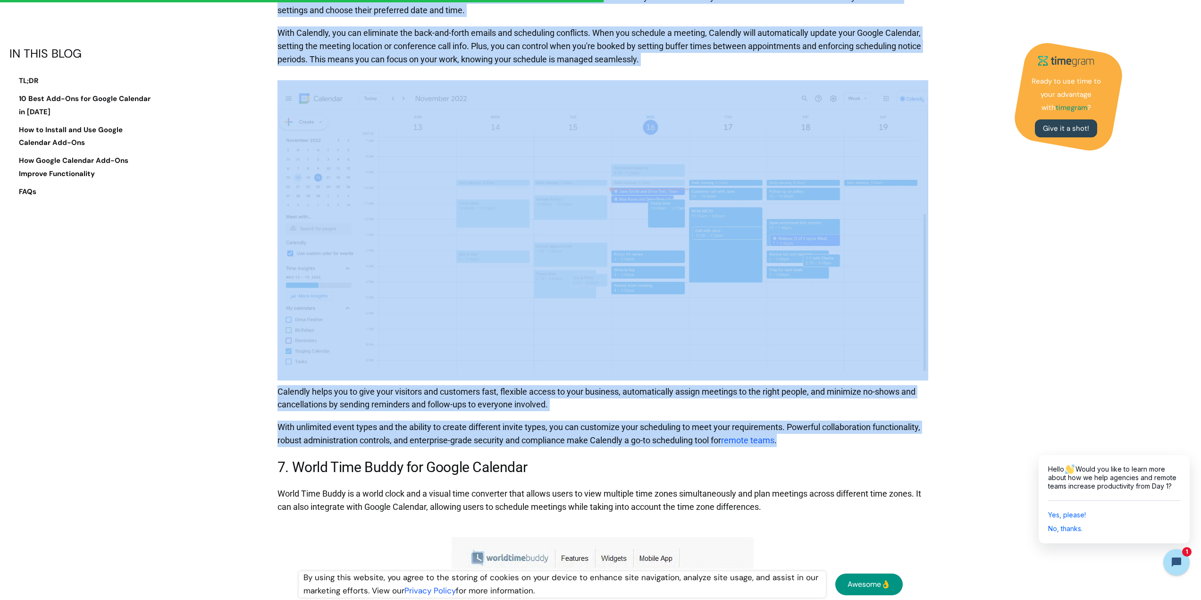
drag, startPoint x: 277, startPoint y: 192, endPoint x: 814, endPoint y: 440, distance: 591.4
click at [814, 440] on div "Google Calendar is the go-to scheduling tool for millions worldwide, whether fo…" at bounding box center [602, 463] width 651 height 5827
copy div "5. Loremips dol Sitame Consecte Adipisci el se doeius temporinci utlabore etdo …"
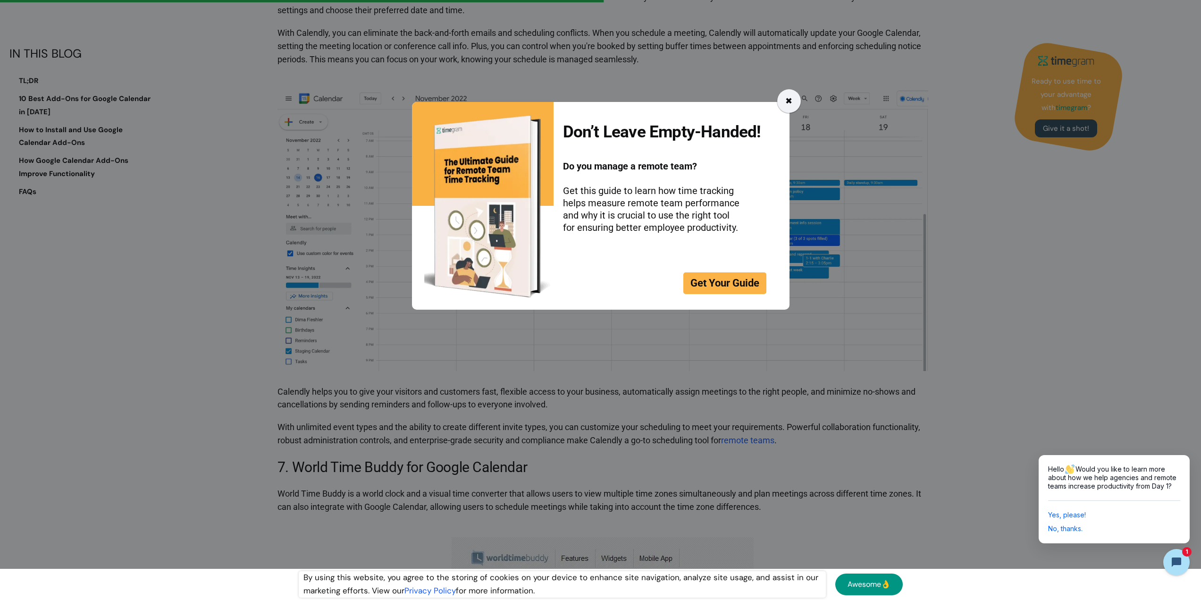
click at [783, 100] on div "✖" at bounding box center [789, 101] width 24 height 24
